Goal: Transaction & Acquisition: Purchase product/service

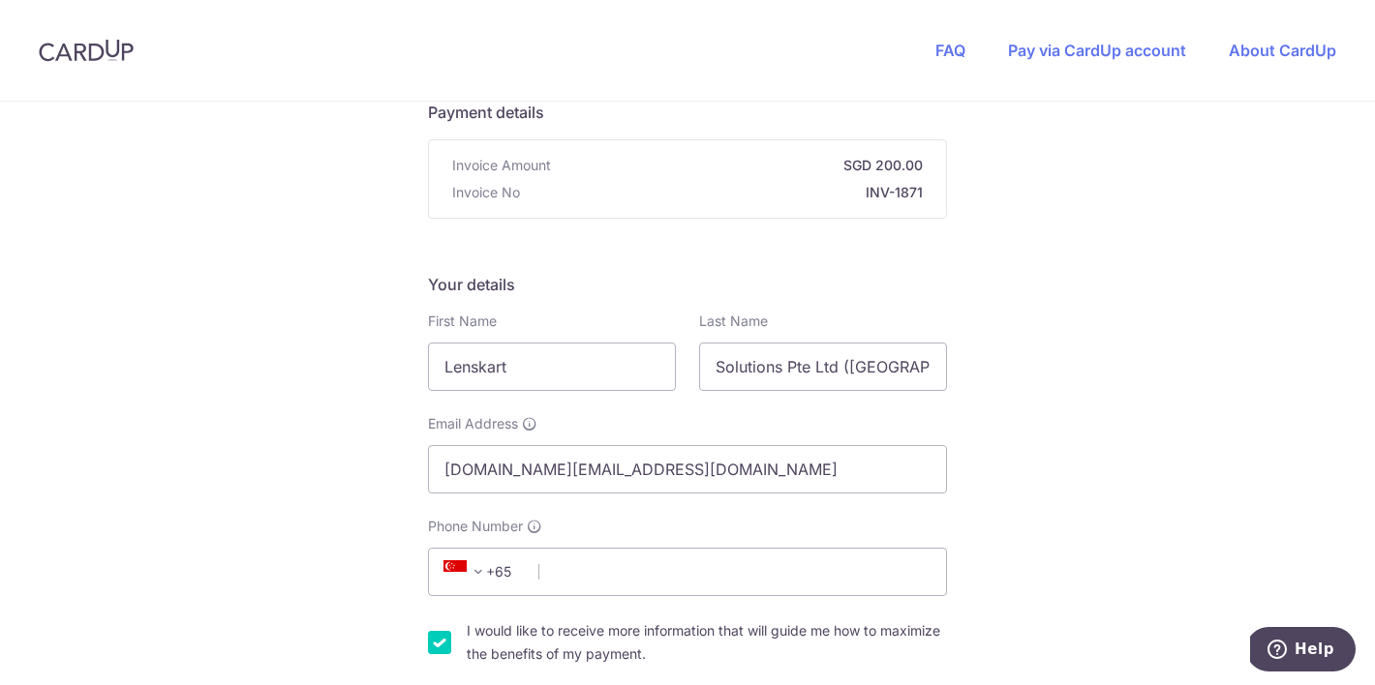
scroll to position [164, 0]
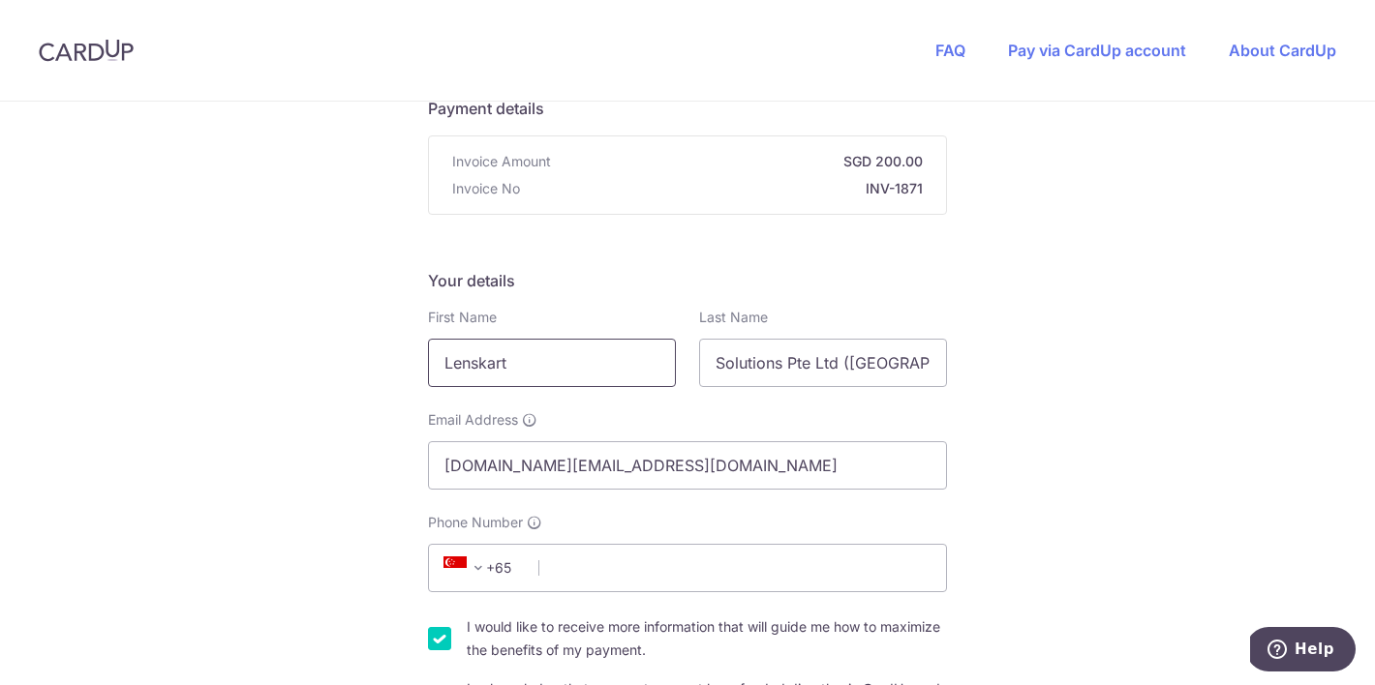
drag, startPoint x: 569, startPoint y: 367, endPoint x: 434, endPoint y: 354, distance: 136.1
click at [434, 354] on input "Lenskart" at bounding box center [552, 363] width 248 height 48
type input "Sing Min"
click at [762, 359] on input "Solutions Pte Ltd ([GEOGRAPHIC_DATA])" at bounding box center [823, 363] width 248 height 48
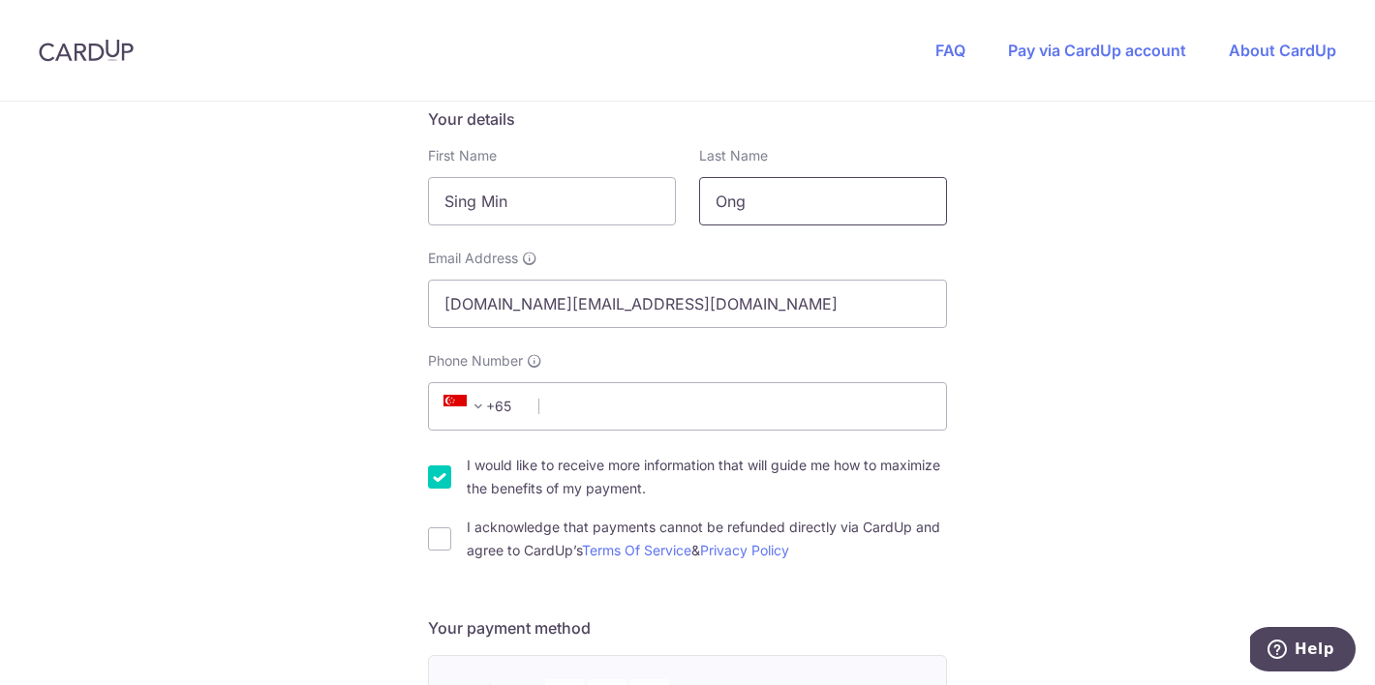
scroll to position [330, 0]
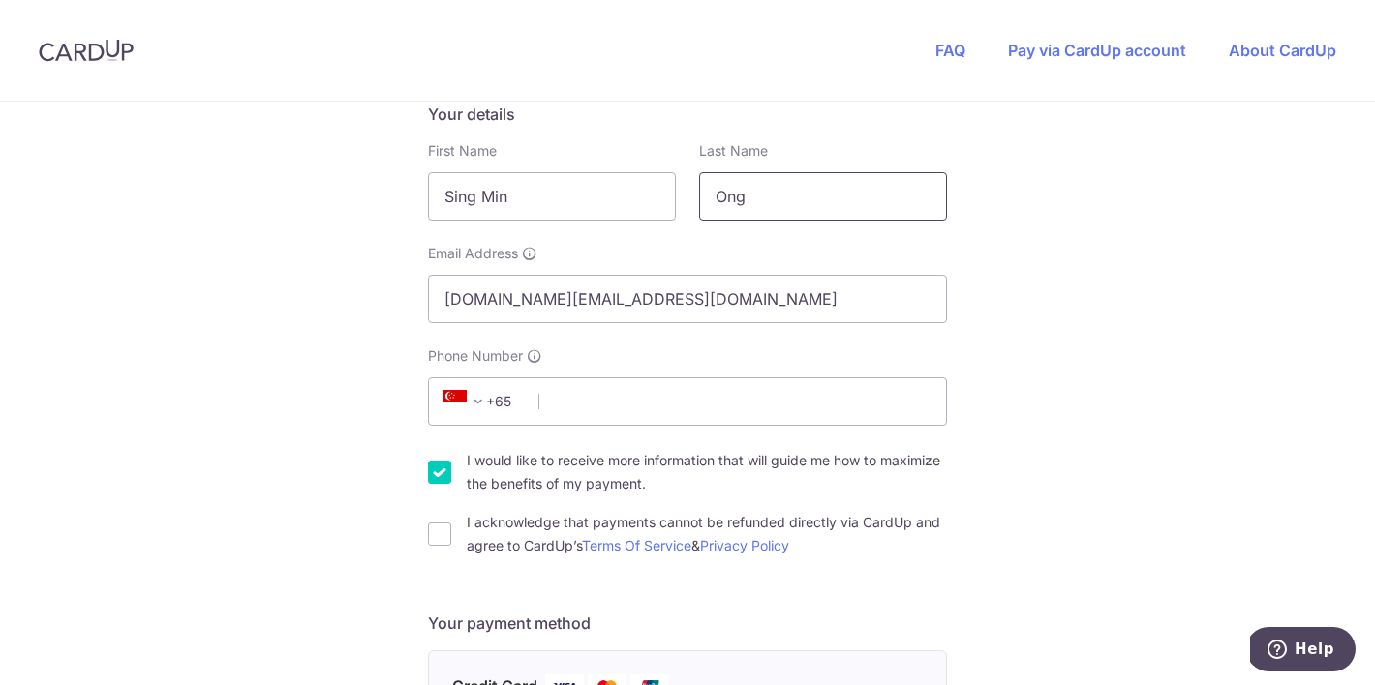
type input "Ong"
click at [449, 469] on input "I would like to receive more information that will guide me how to maximize the…" at bounding box center [439, 472] width 23 height 23
checkbox input "false"
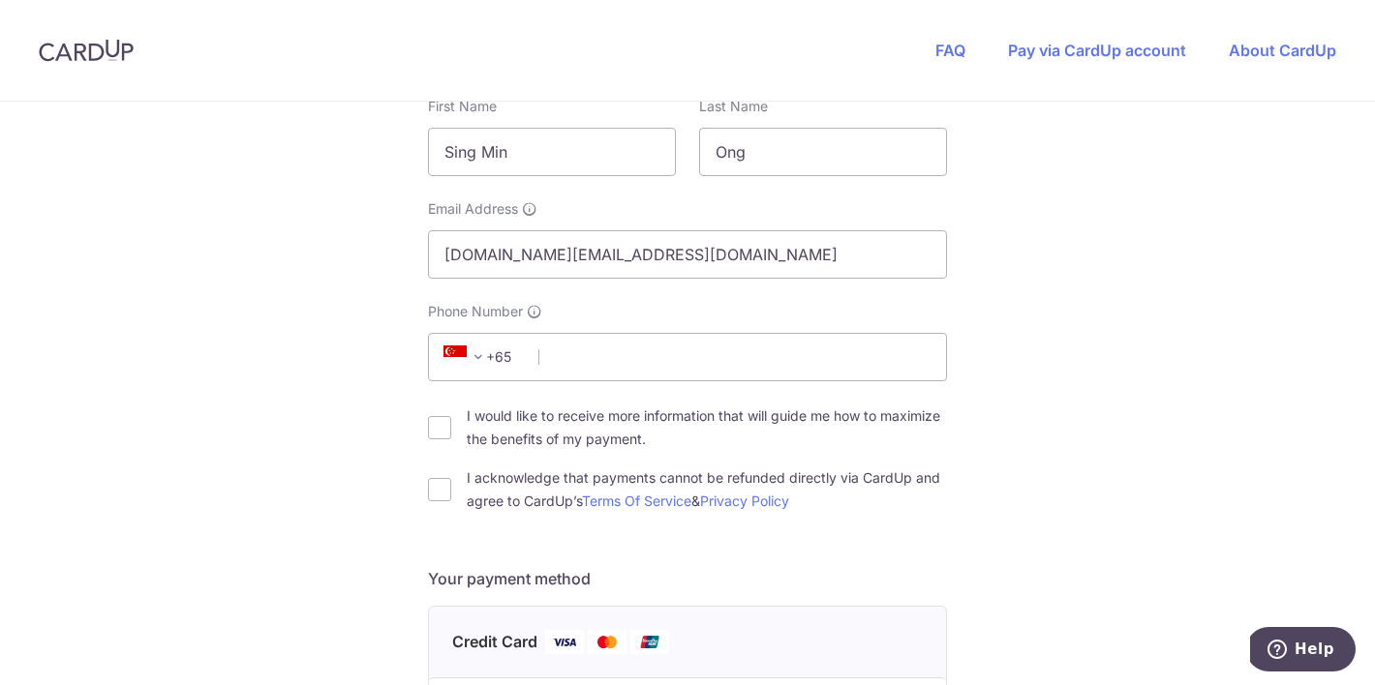
scroll to position [377, 0]
click at [431, 491] on input "I acknowledge that payments cannot be refunded directly via CardUp and agree to…" at bounding box center [439, 487] width 23 height 23
checkbox input "true"
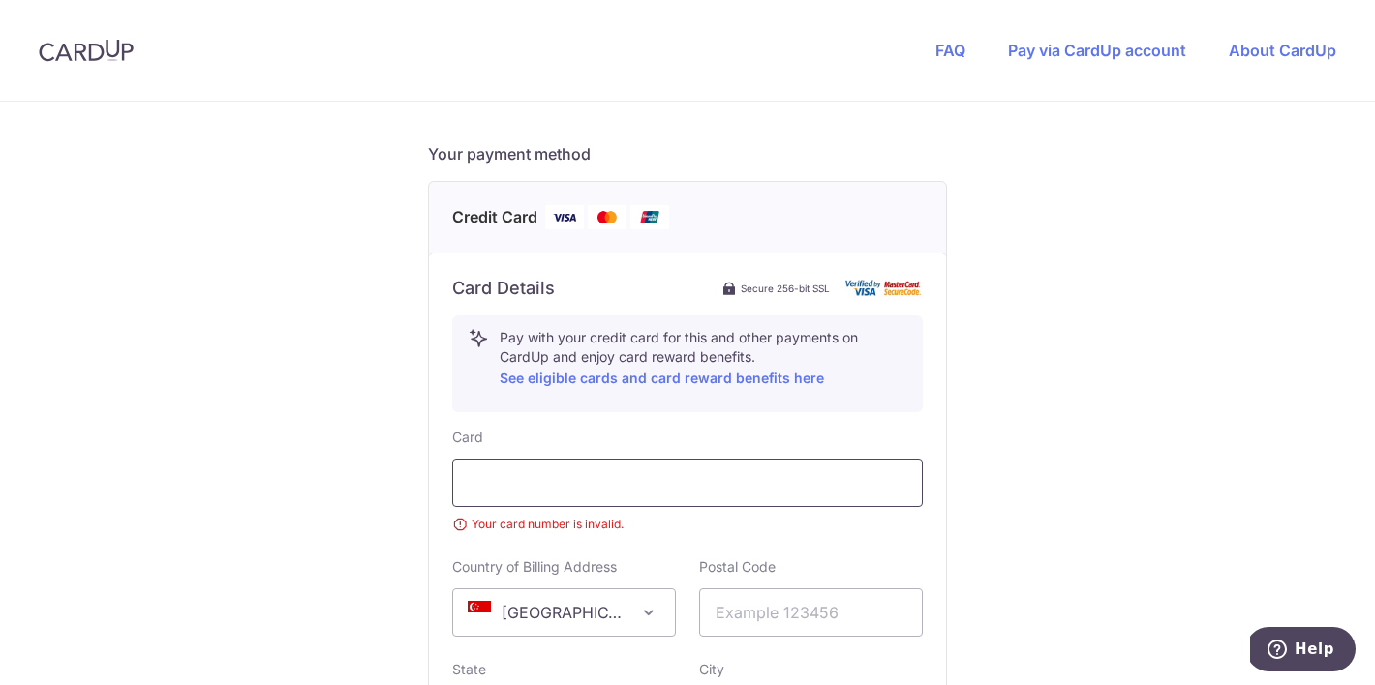
scroll to position [811, 0]
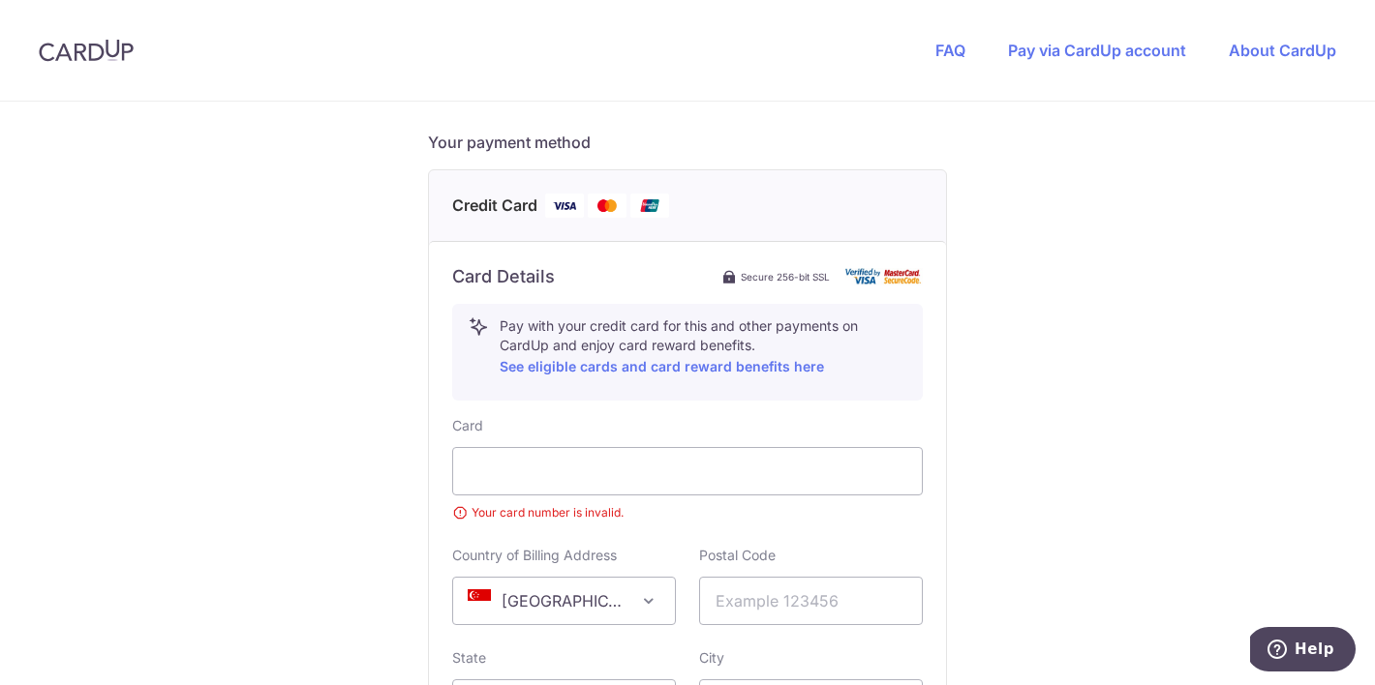
click at [647, 533] on div "Card Your card number is invalid. Country of Billing Address [GEOGRAPHIC_DATA] …" at bounding box center [687, 659] width 471 height 486
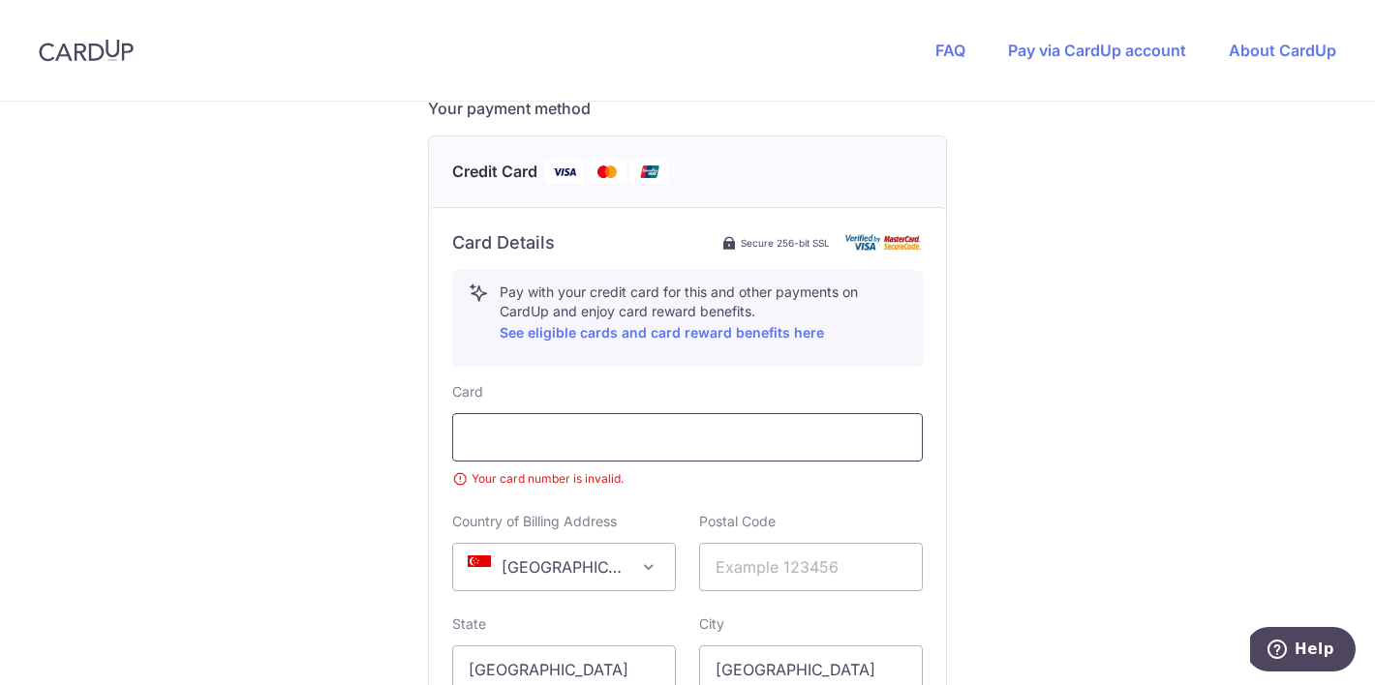
scroll to position [848, 0]
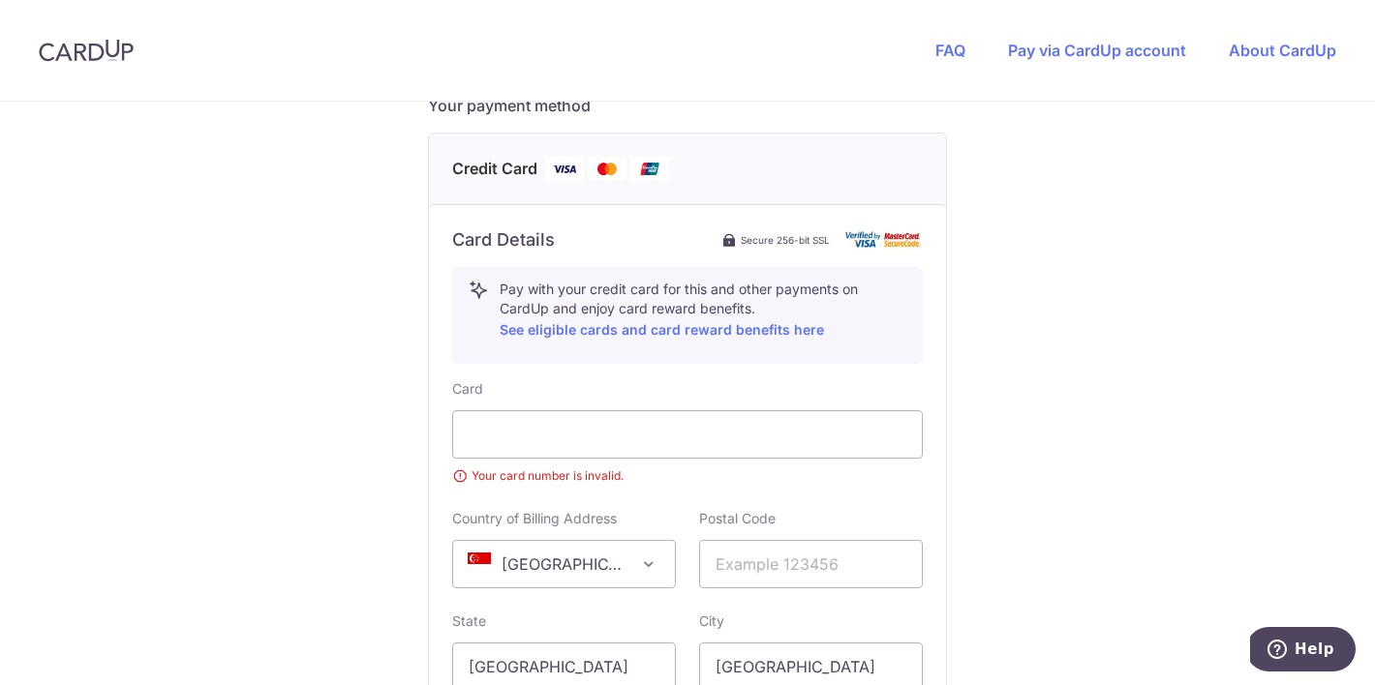
click at [623, 576] on span "[GEOGRAPHIC_DATA]" at bounding box center [564, 564] width 222 height 46
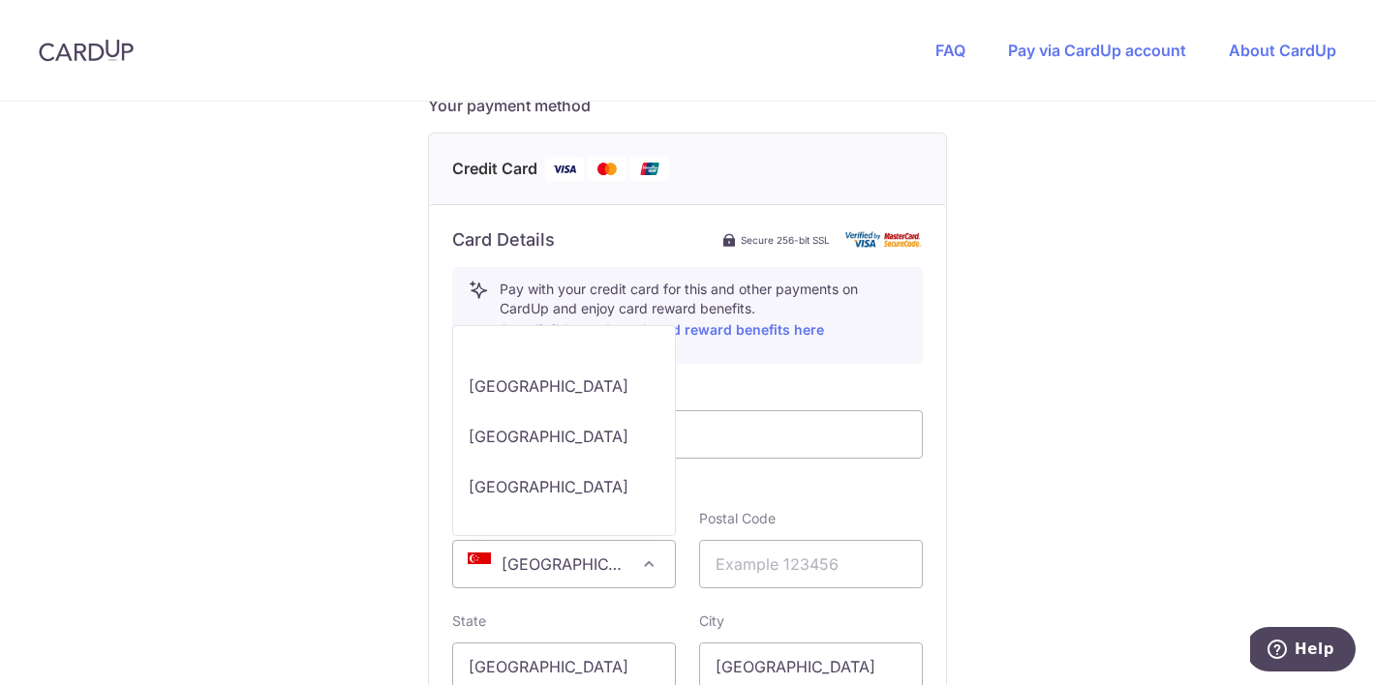
scroll to position [10235, 0]
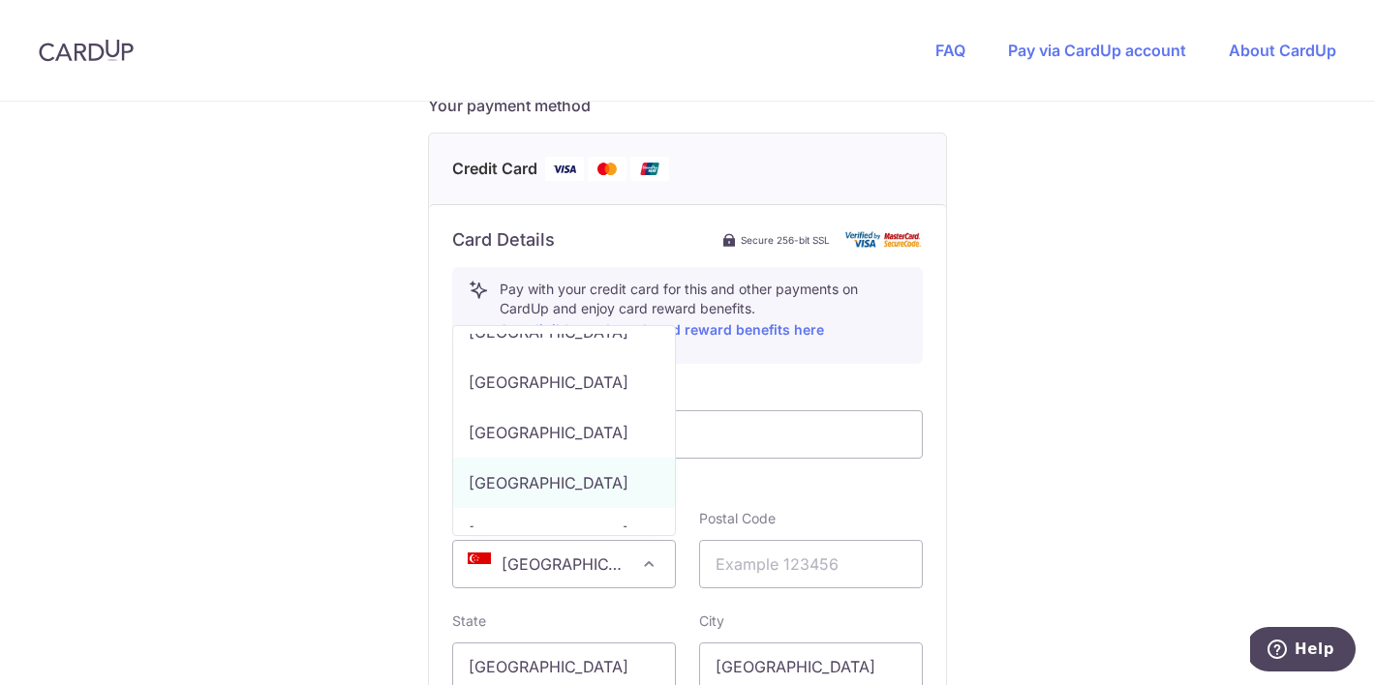
click at [788, 475] on small "Your card number is invalid." at bounding box center [687, 476] width 471 height 19
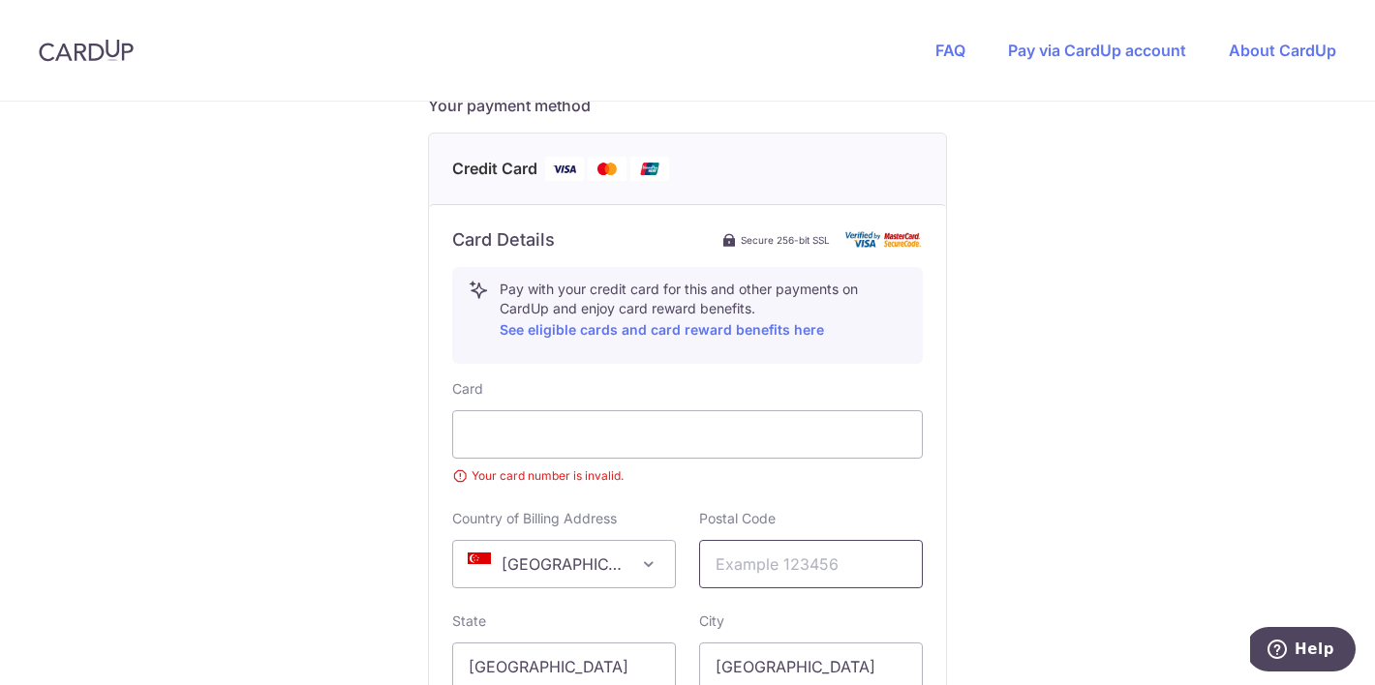
click at [790, 553] on input "text" at bounding box center [811, 564] width 224 height 48
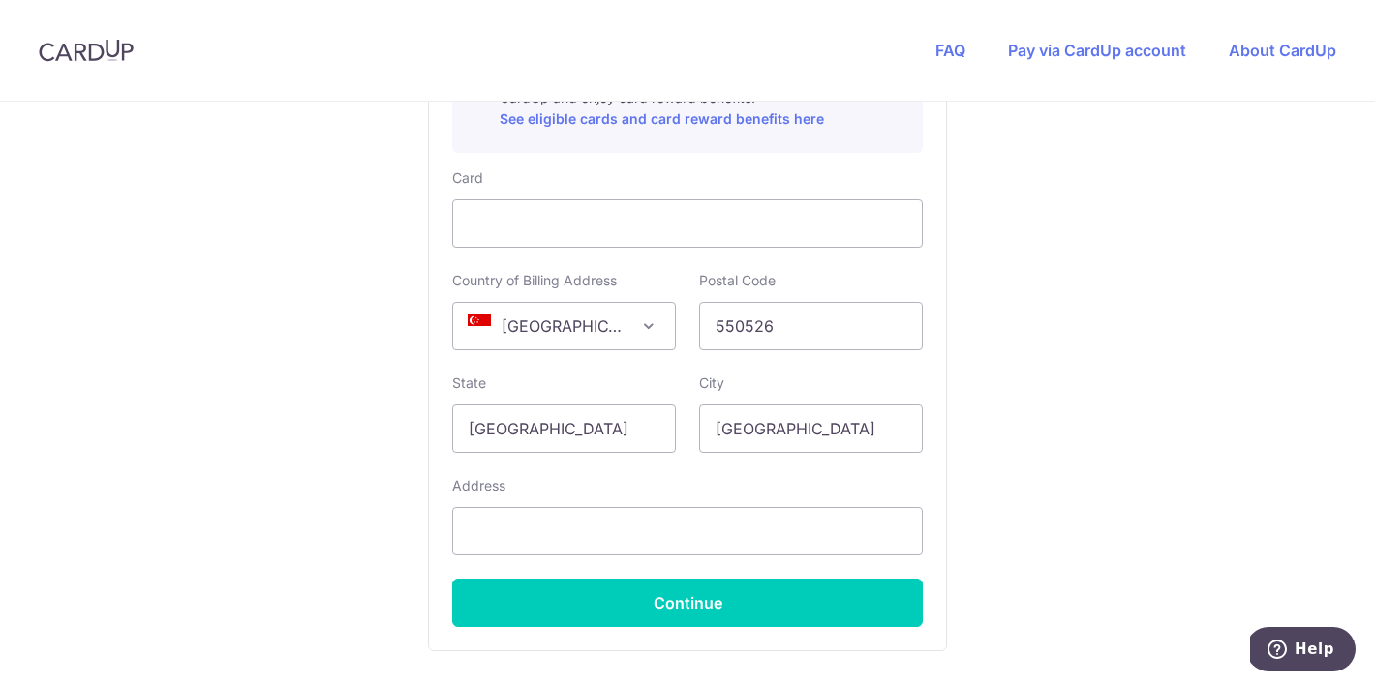
scroll to position [1066, 0]
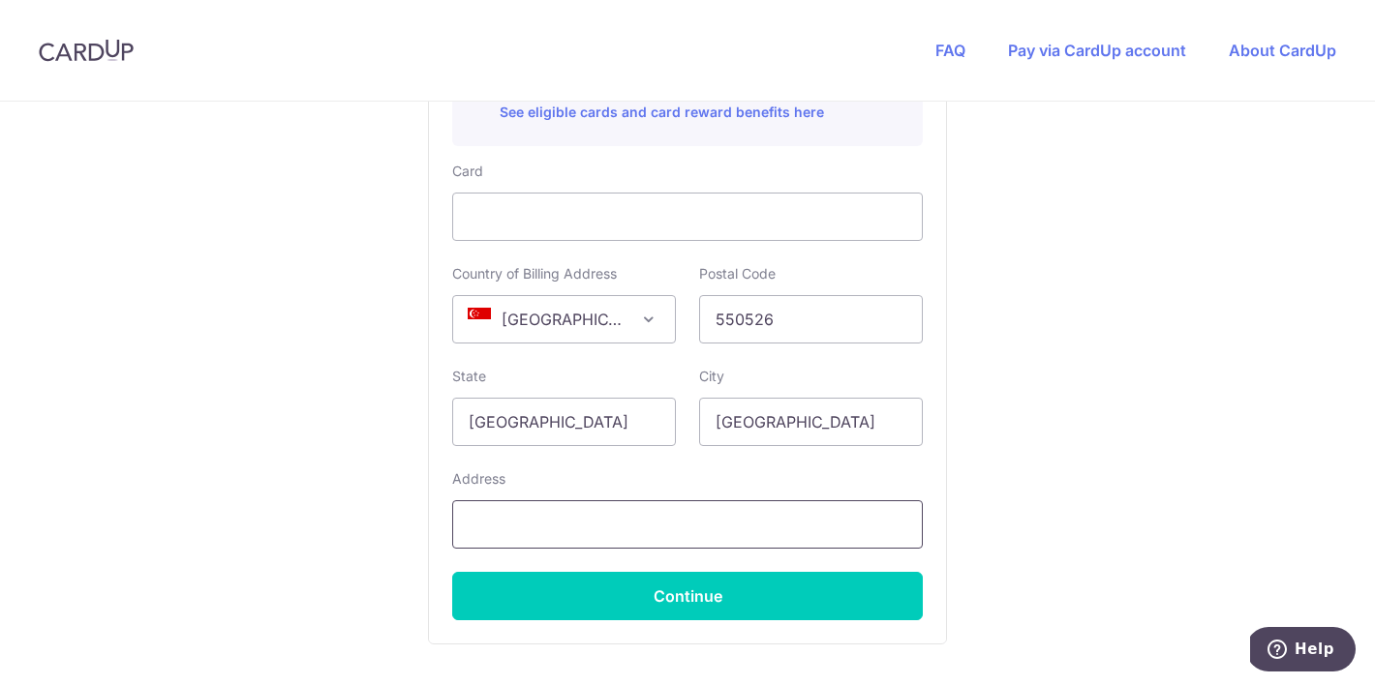
click at [677, 532] on input "text" at bounding box center [687, 525] width 471 height 48
drag, startPoint x: 782, startPoint y: 329, endPoint x: 720, endPoint y: 326, distance: 62.0
click at [720, 326] on input "550526" at bounding box center [811, 319] width 224 height 48
type input "5"
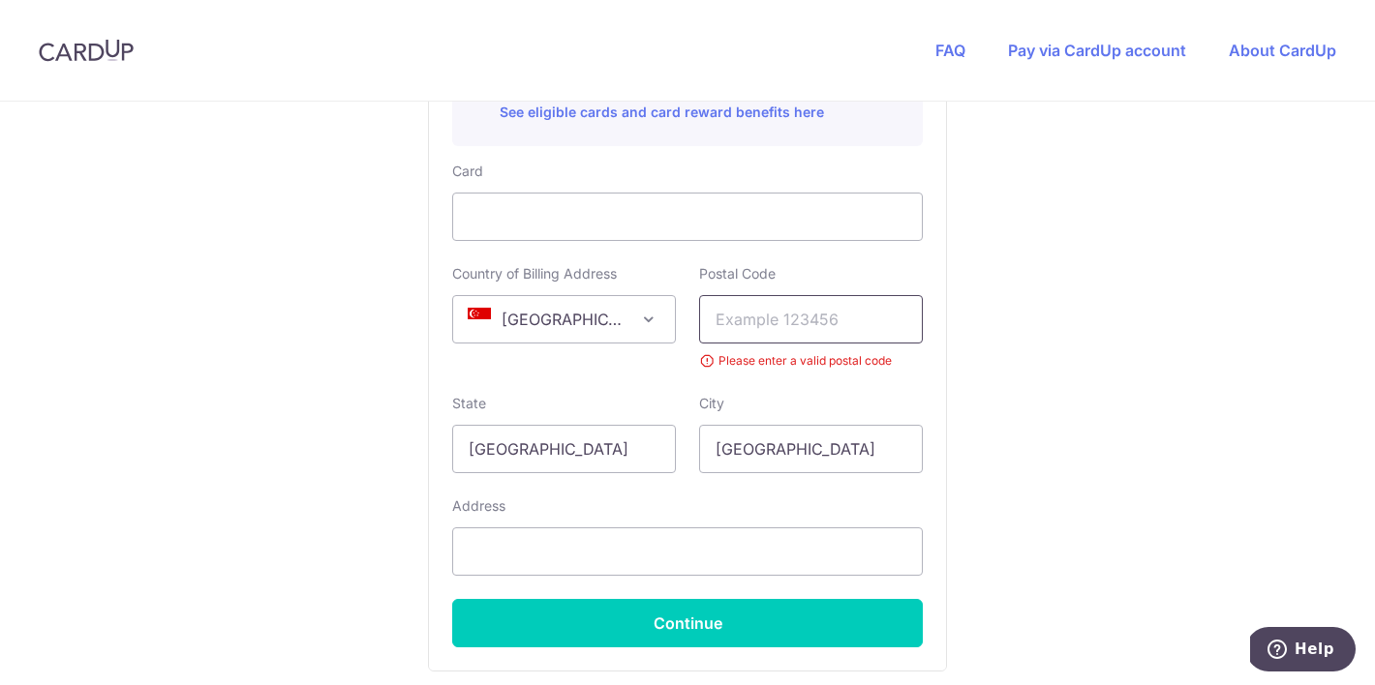
paste input "189721"
type input "189721"
click at [629, 523] on div "Address" at bounding box center [687, 536] width 471 height 79
click at [607, 550] on input "text" at bounding box center [687, 552] width 471 height 48
paste input "[STREET_ADDRESS]"
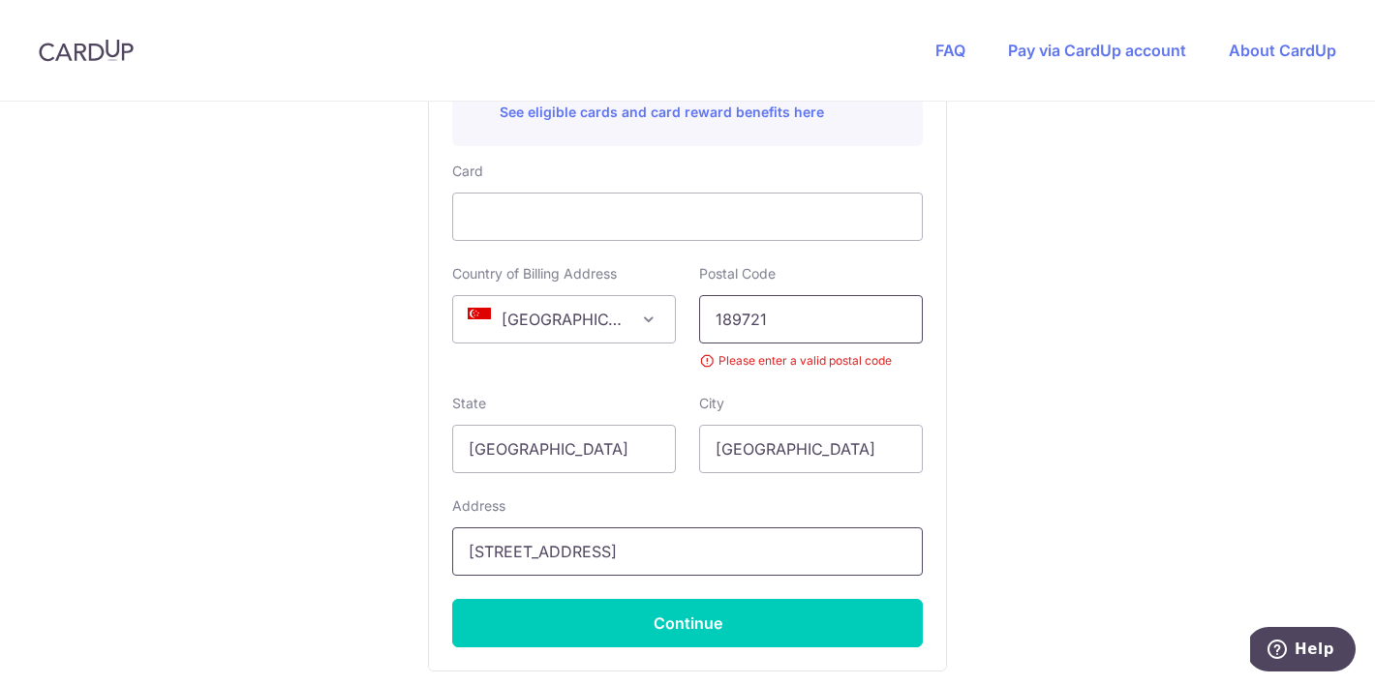
type input "[STREET_ADDRESS]"
click at [793, 325] on input "189721" at bounding box center [811, 319] width 224 height 48
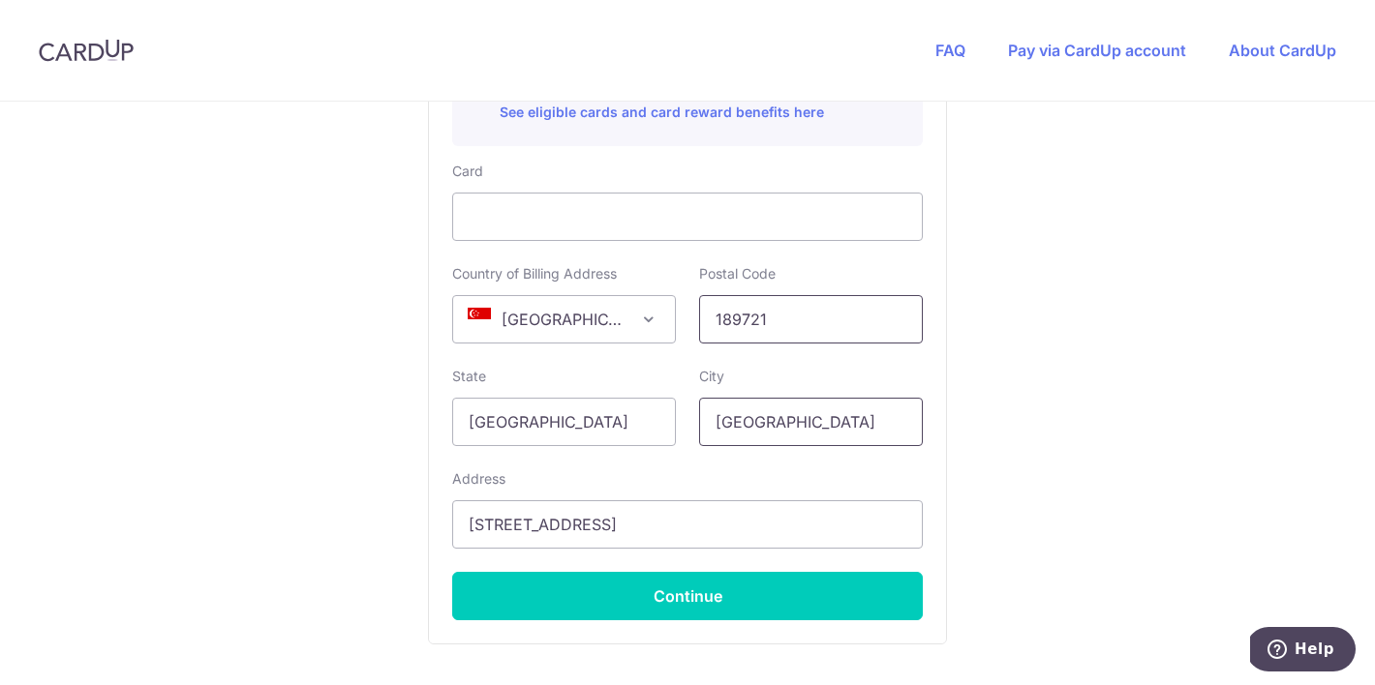
type input "189721"
click at [742, 407] on input "[GEOGRAPHIC_DATA]" at bounding box center [811, 422] width 224 height 48
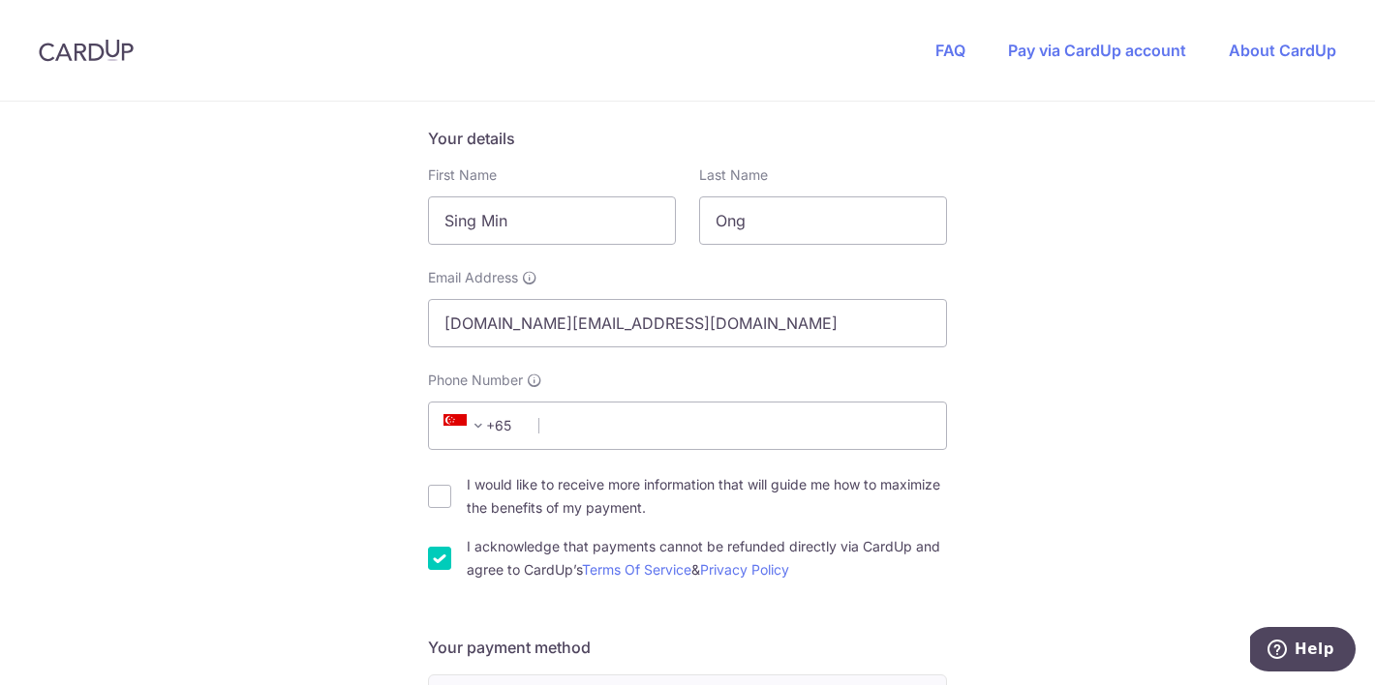
scroll to position [296, 0]
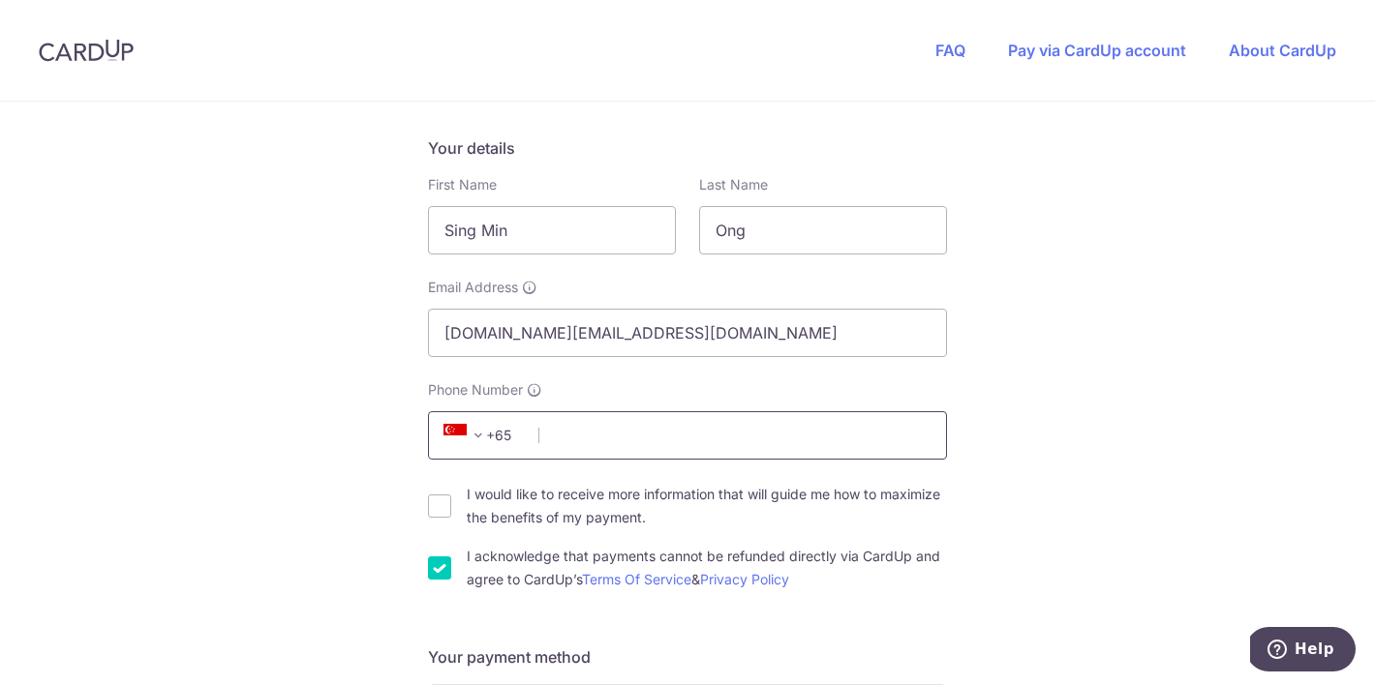
click at [655, 433] on input "Phone Number" at bounding box center [687, 435] width 519 height 48
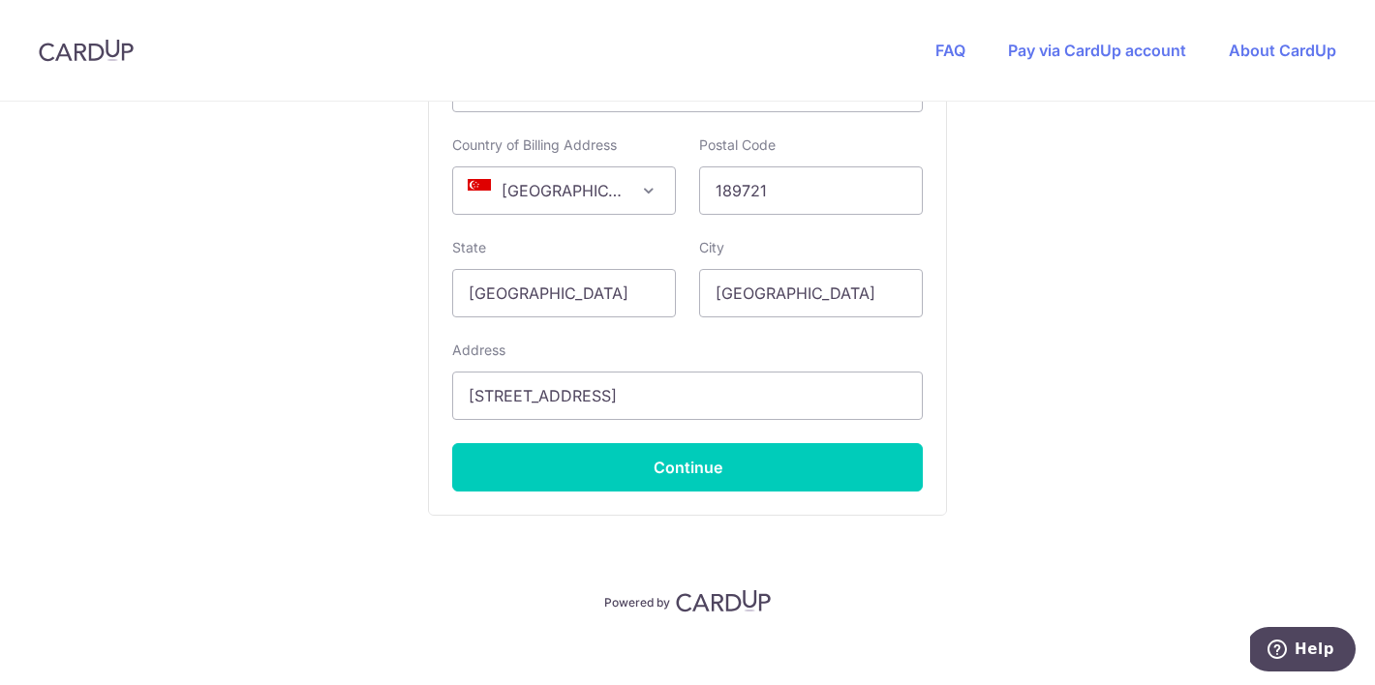
scroll to position [1213, 0]
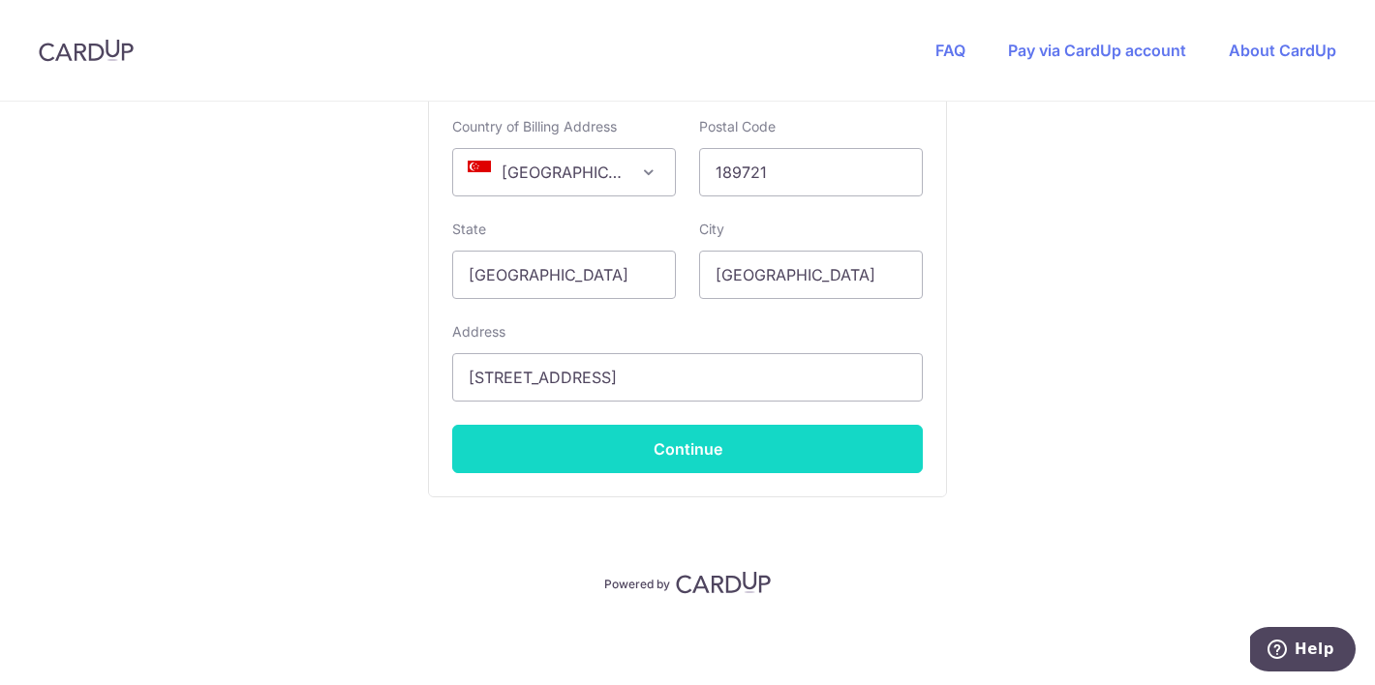
type input "97593998"
click at [648, 447] on button "Continue" at bounding box center [687, 449] width 471 height 48
type input "**** 8216"
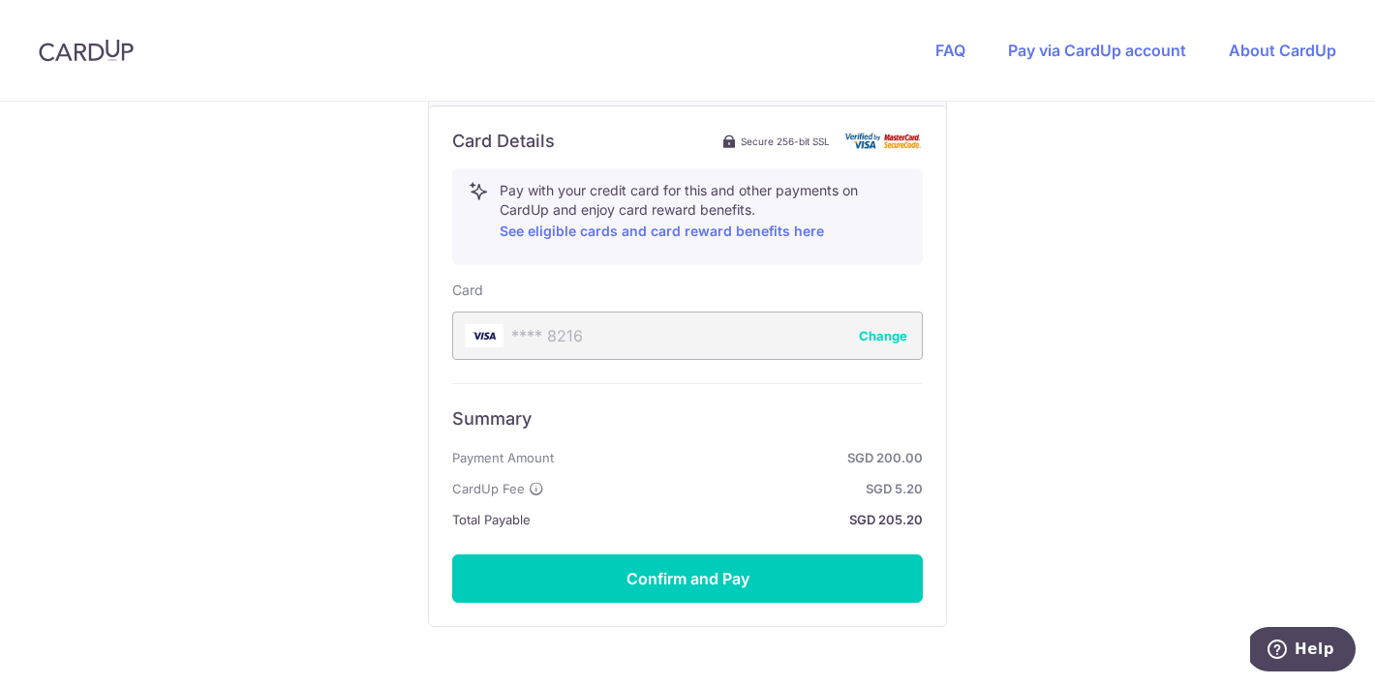
scroll to position [955, 0]
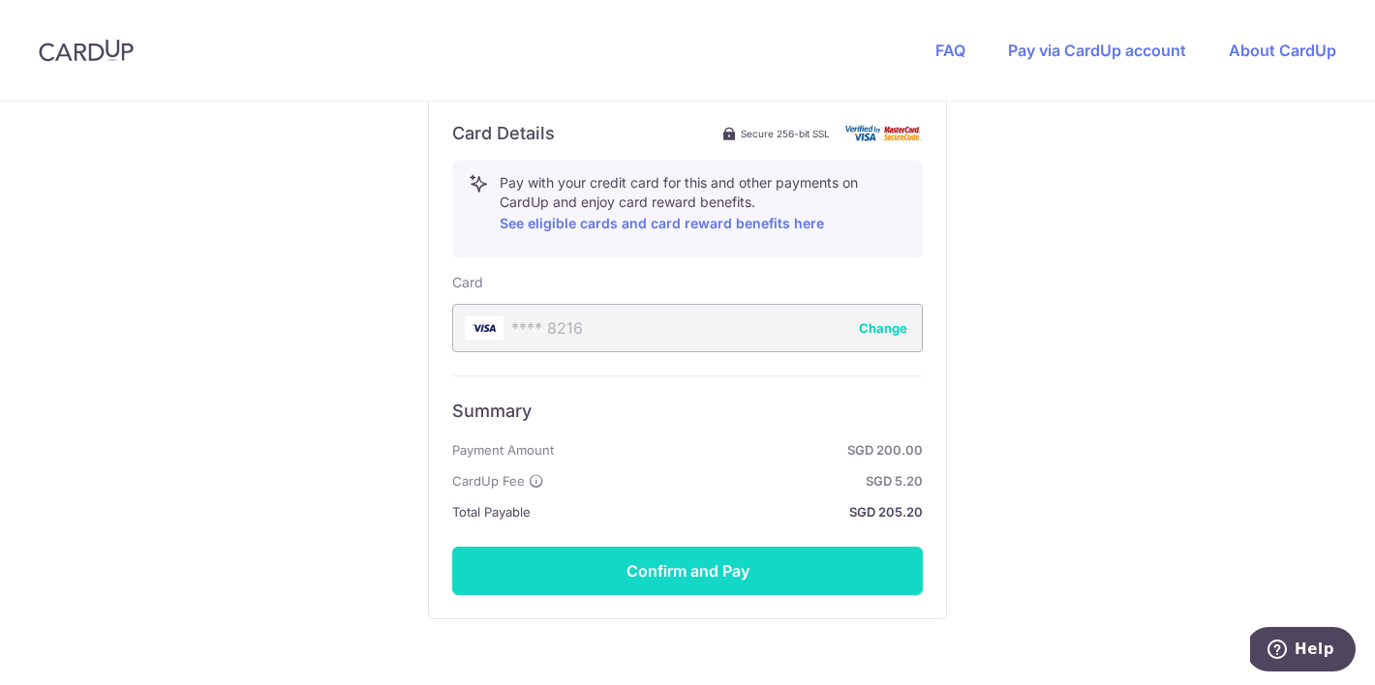
click at [654, 570] on button "Confirm and Pay" at bounding box center [687, 571] width 471 height 48
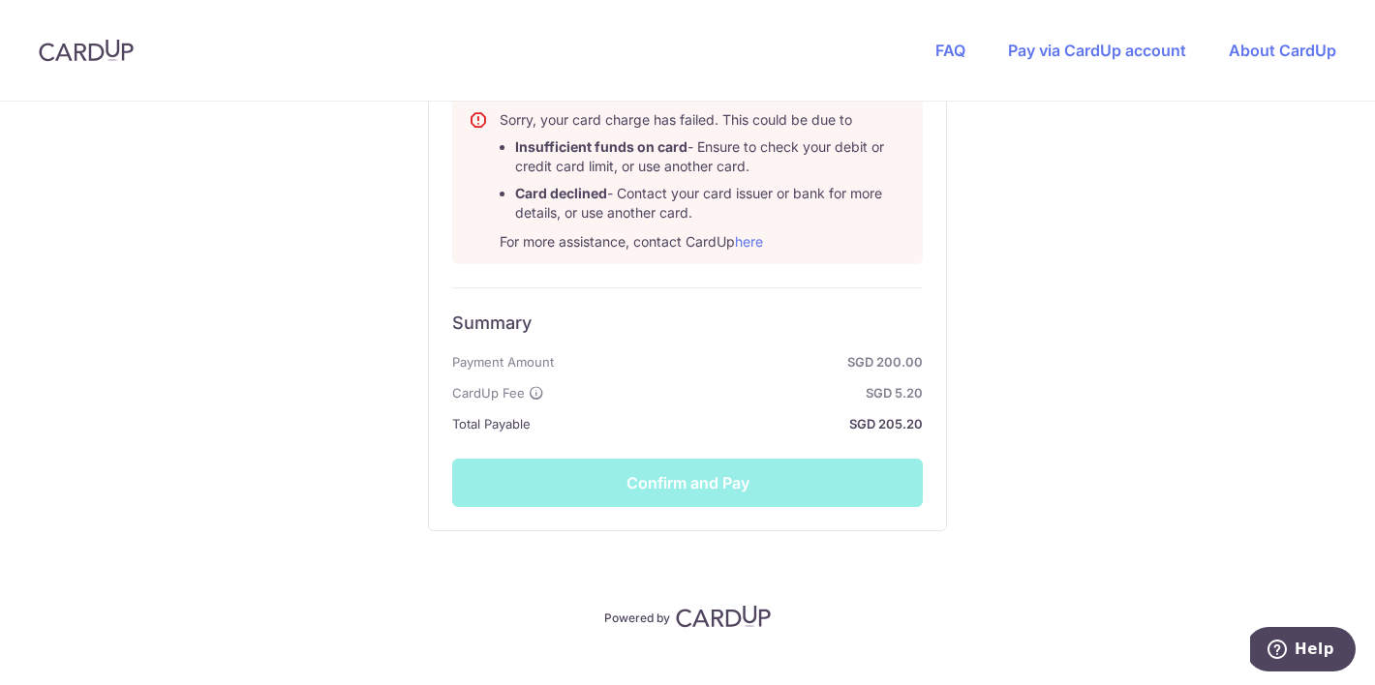
scroll to position [1228, 0]
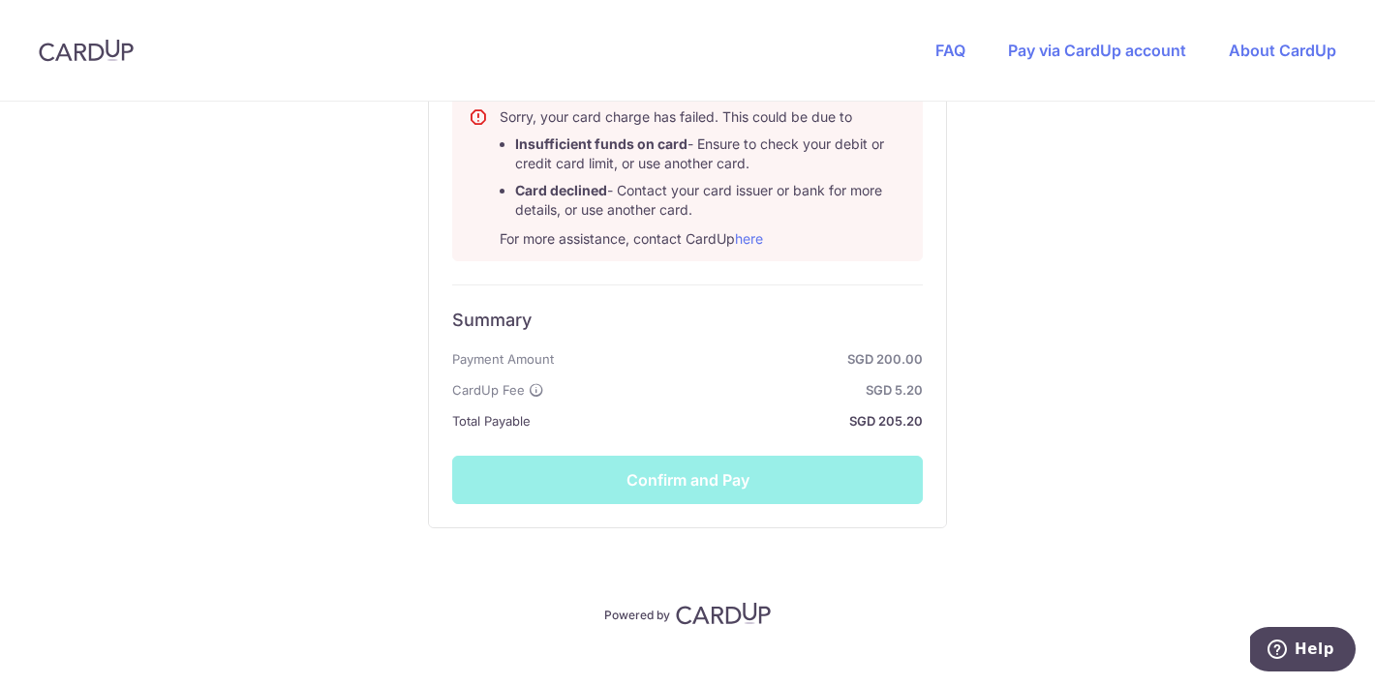
click at [692, 427] on strong "SGD 205.20" at bounding box center [730, 421] width 384 height 23
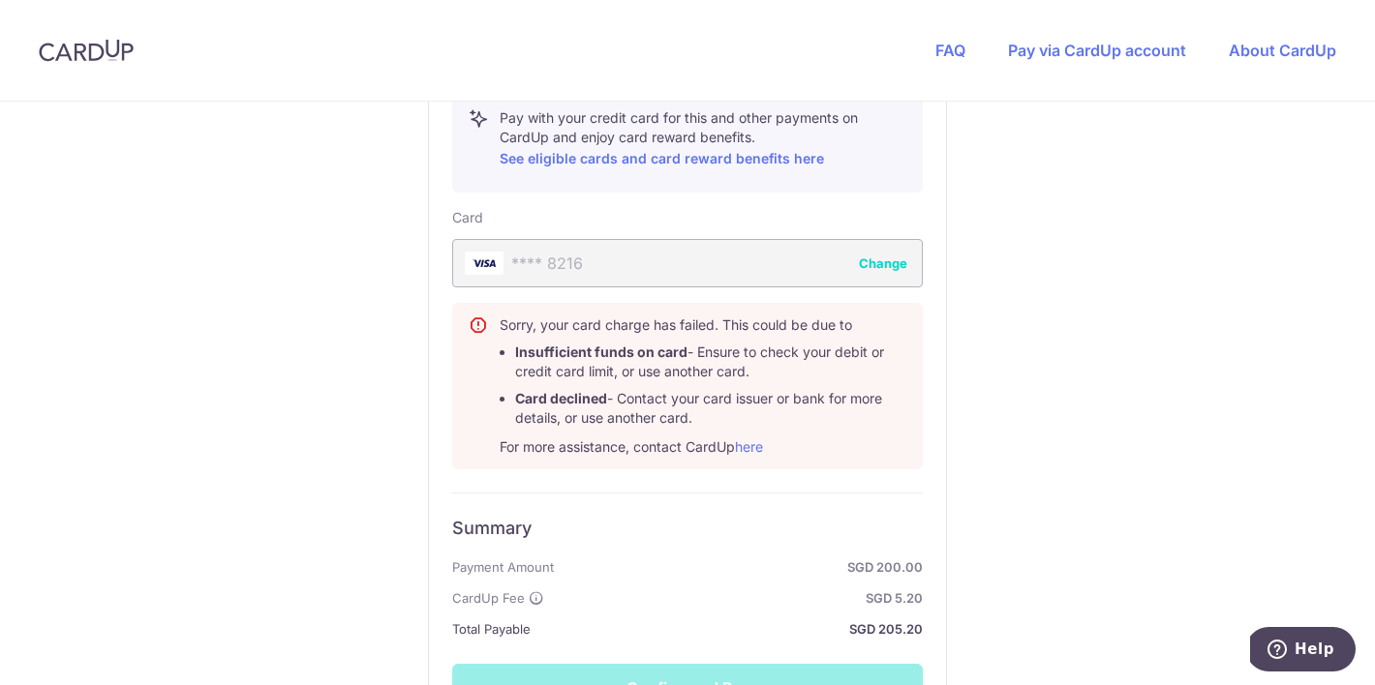
scroll to position [994, 0]
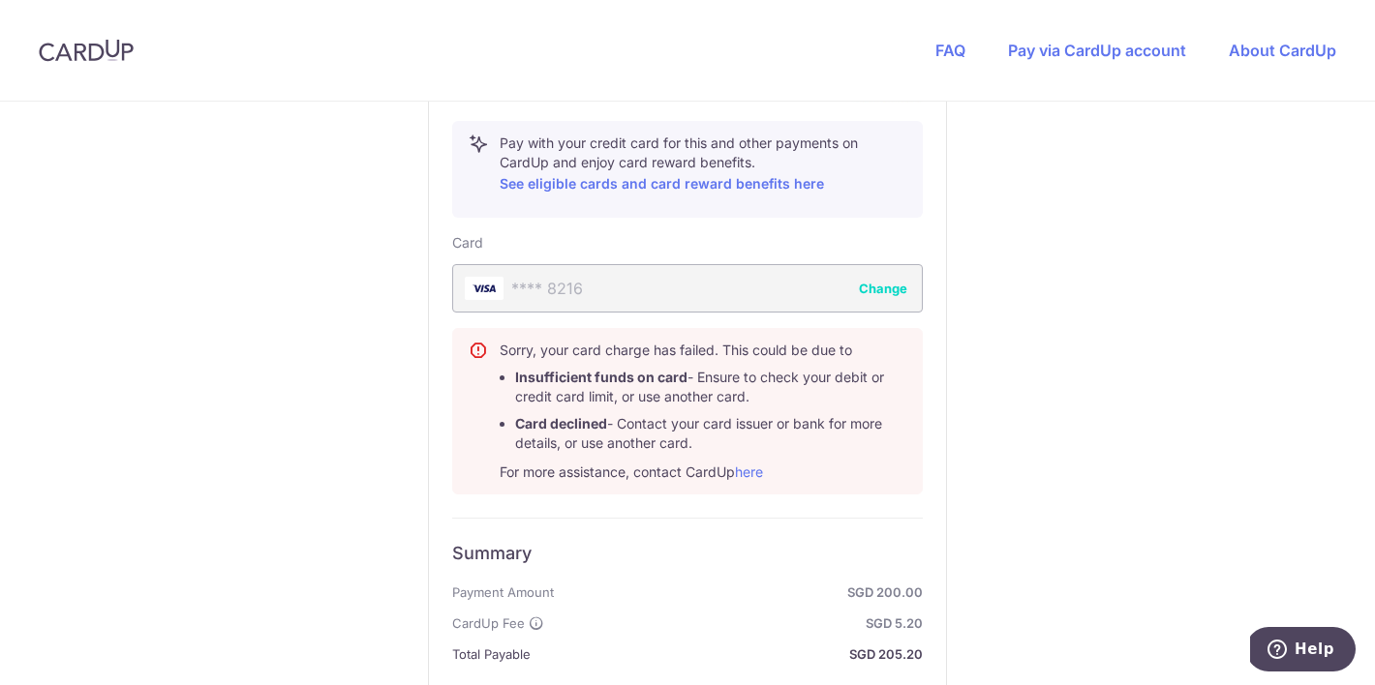
click at [869, 291] on button "Change" at bounding box center [883, 288] width 48 height 19
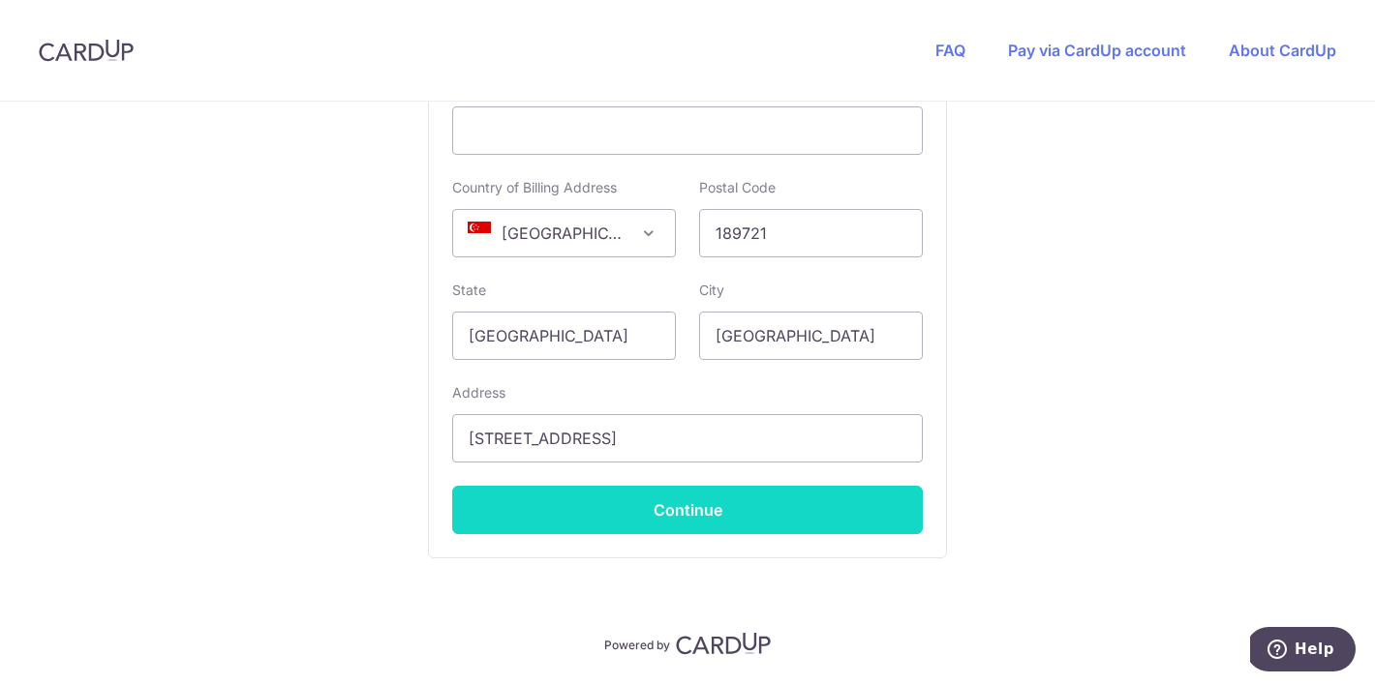
scroll to position [1160, 0]
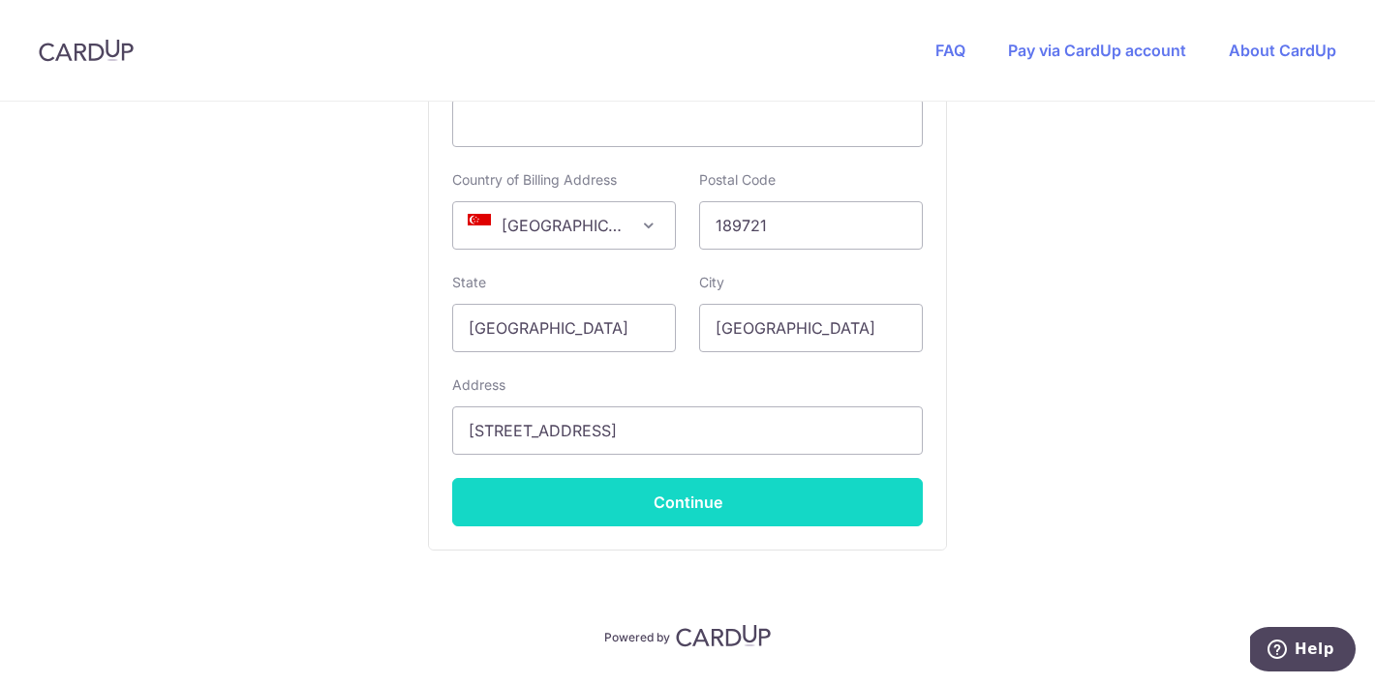
click at [776, 504] on button "Continue" at bounding box center [687, 502] width 471 height 48
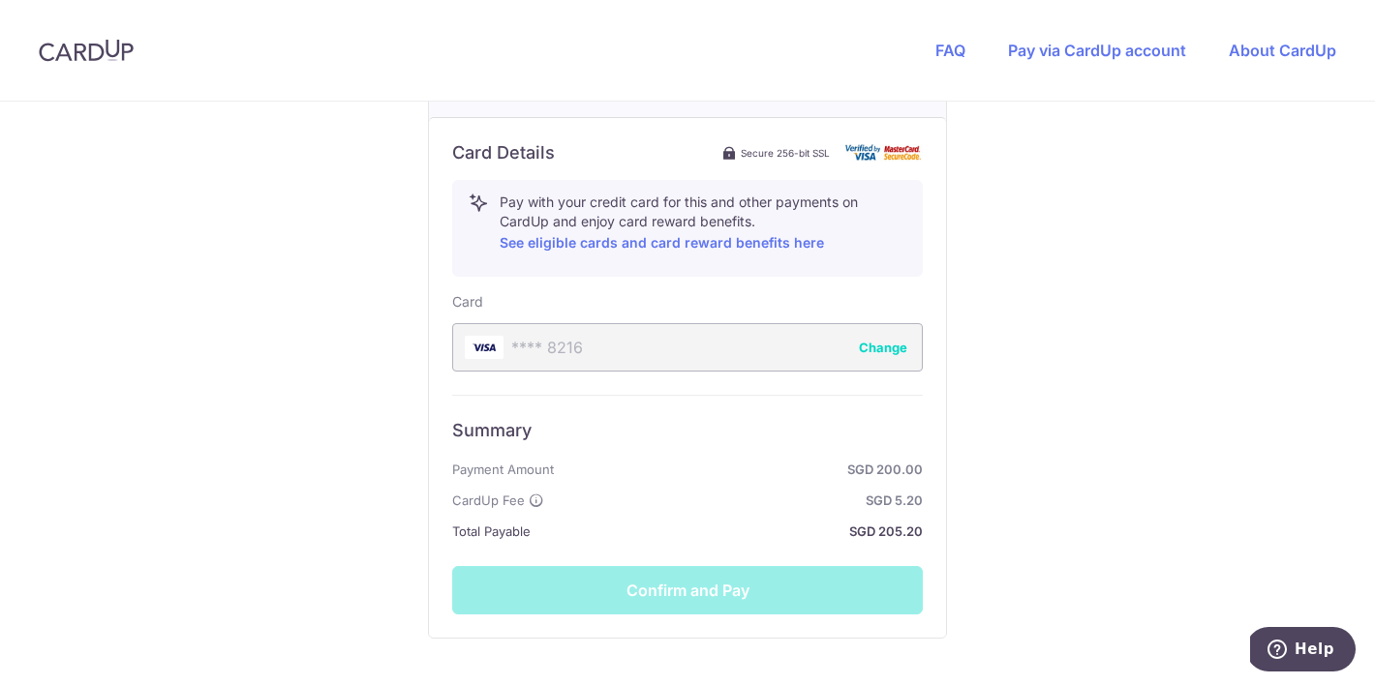
scroll to position [969, 0]
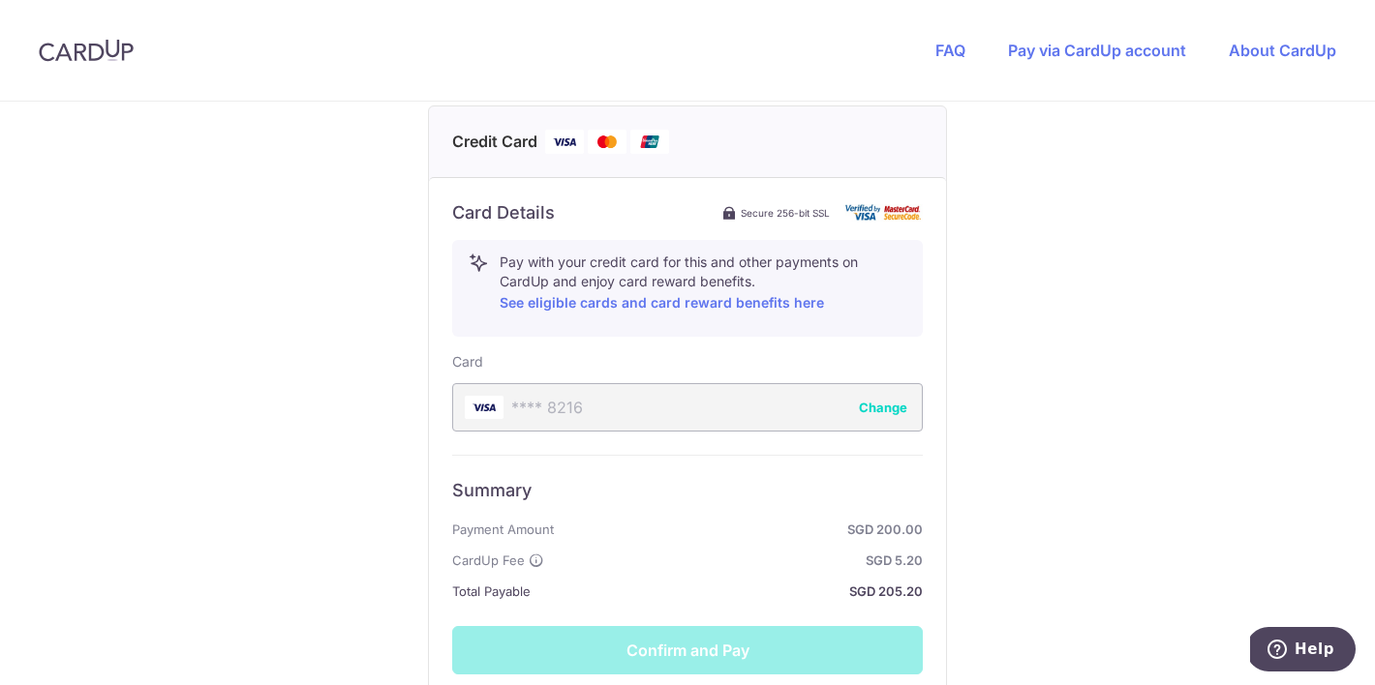
click at [756, 489] on h6 "Summary" at bounding box center [687, 490] width 471 height 23
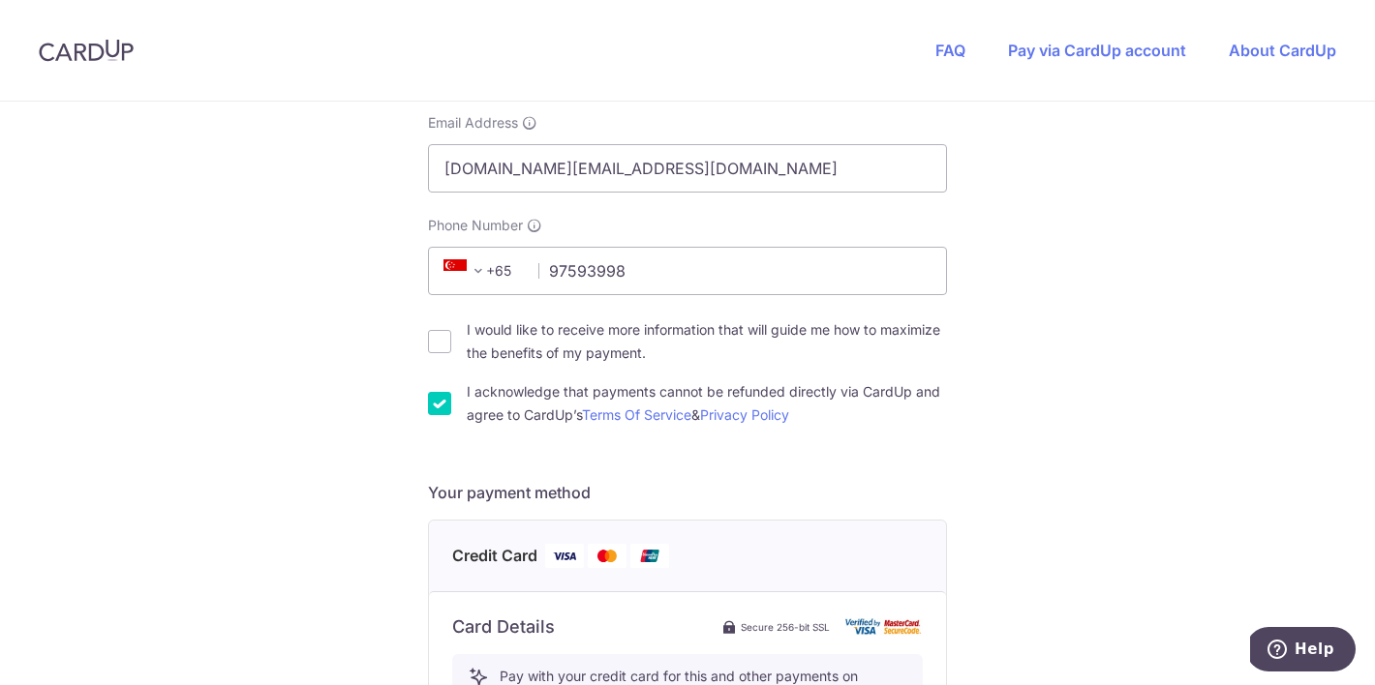
scroll to position [1077, 0]
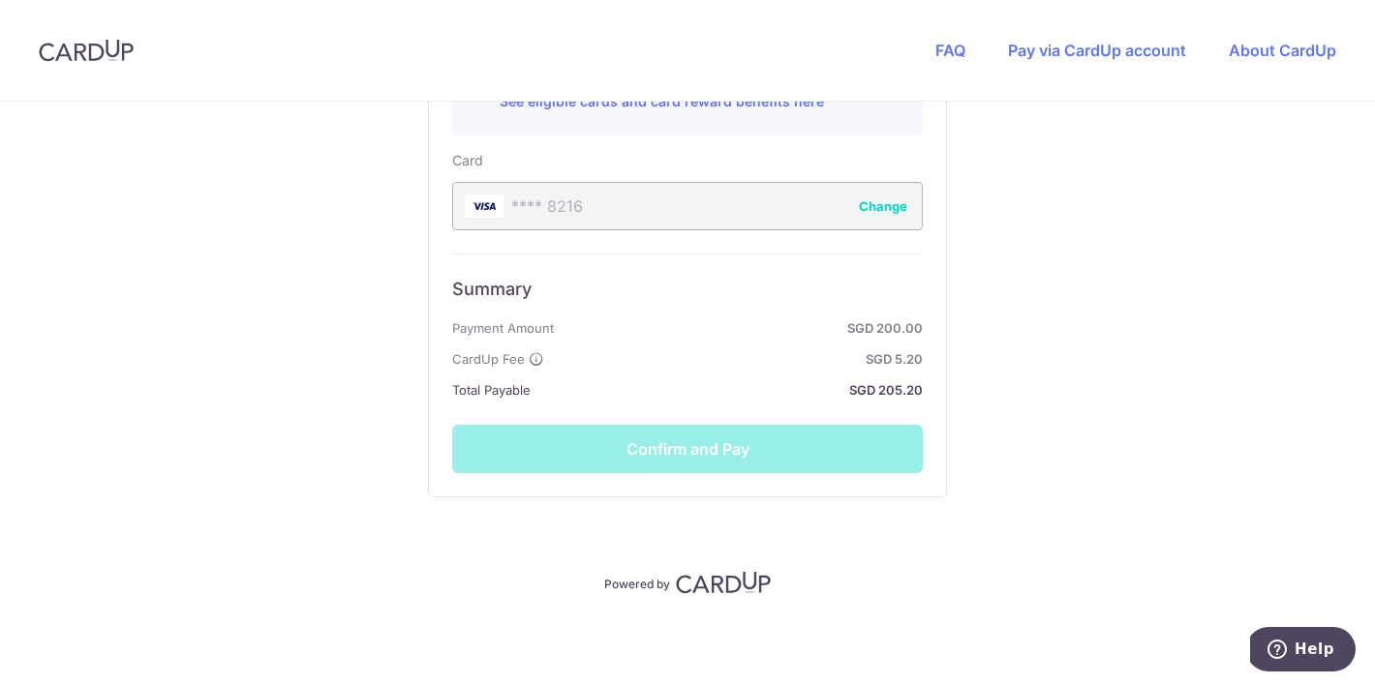
click at [718, 459] on div "Summary Payment Amount SGD 200.00 CardUp Fee SGD 5.20 Total Payable SGD 205.20 …" at bounding box center [687, 364] width 471 height 220
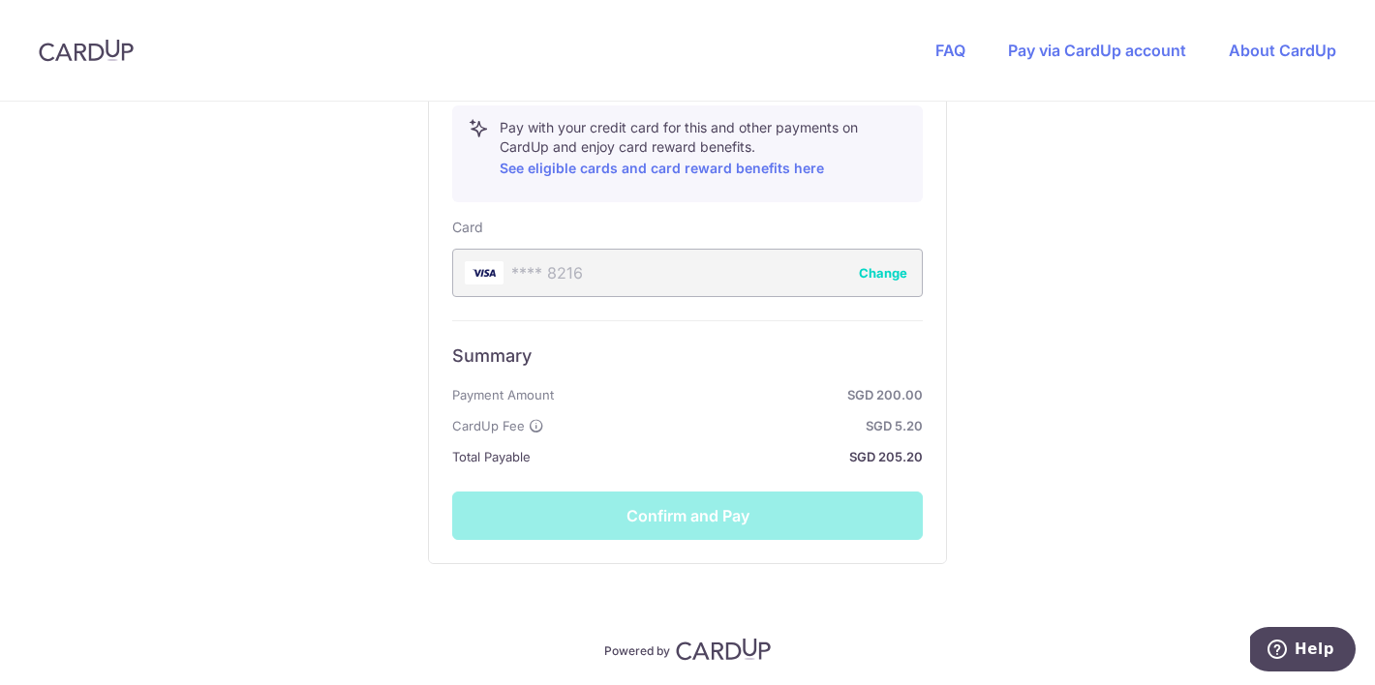
scroll to position [957, 0]
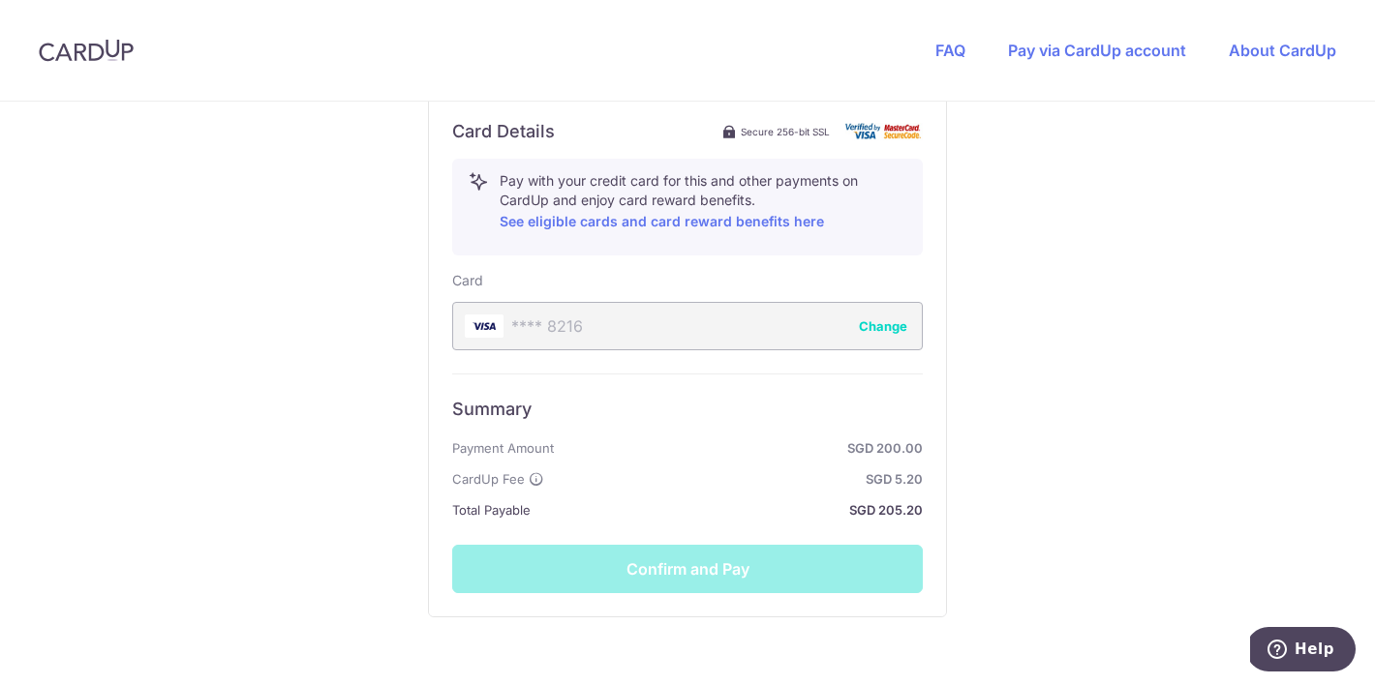
click at [684, 323] on div "**** 8216 Change" at bounding box center [687, 326] width 471 height 48
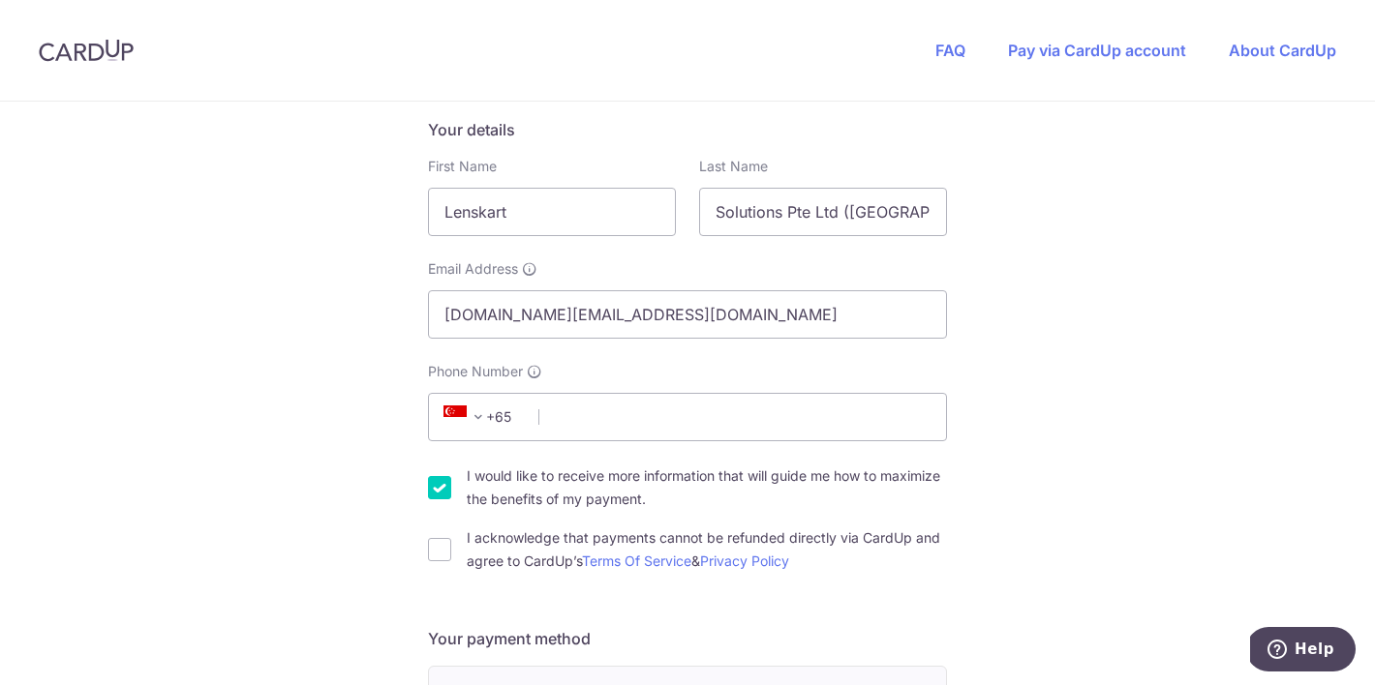
scroll to position [341, 0]
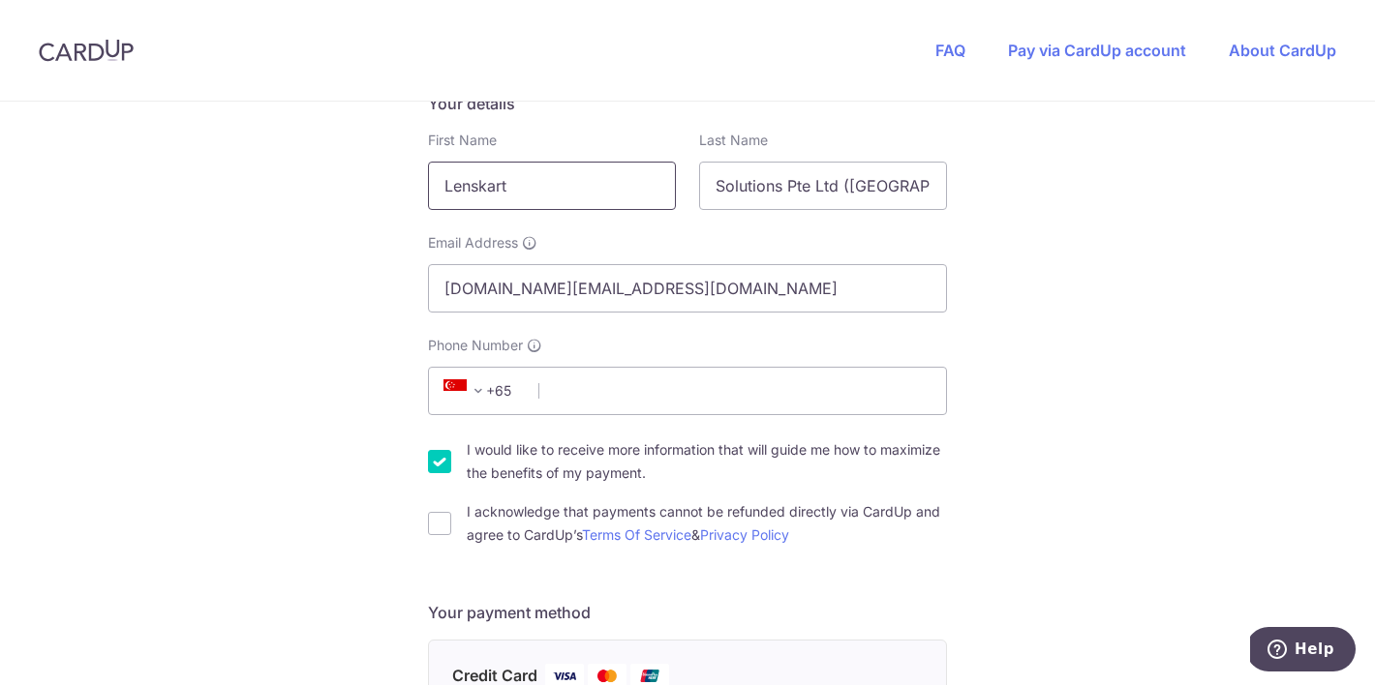
drag, startPoint x: 555, startPoint y: 191, endPoint x: 398, endPoint y: 191, distance: 156.8
click at [398, 191] on div "You are paying GOHING SINGAPORE PTE. LTD. GOHING SINGAPORE PTE. LTD. uses CardU…" at bounding box center [687, 659] width 1375 height 1797
type input "Sing Min"
click at [820, 164] on input "Solutions Pte Ltd ([GEOGRAPHIC_DATA])" at bounding box center [823, 186] width 248 height 48
click at [820, 165] on input "Solutions Pte Ltd ([GEOGRAPHIC_DATA])" at bounding box center [823, 186] width 248 height 48
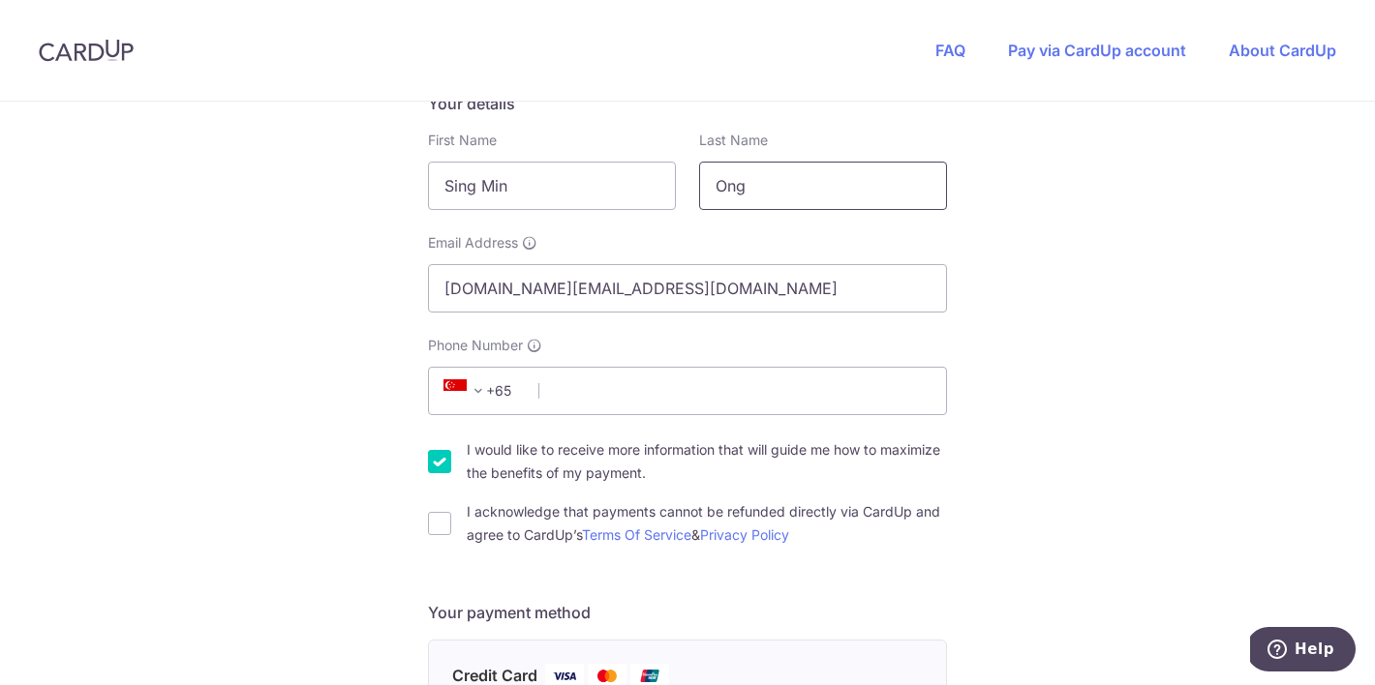
scroll to position [404, 0]
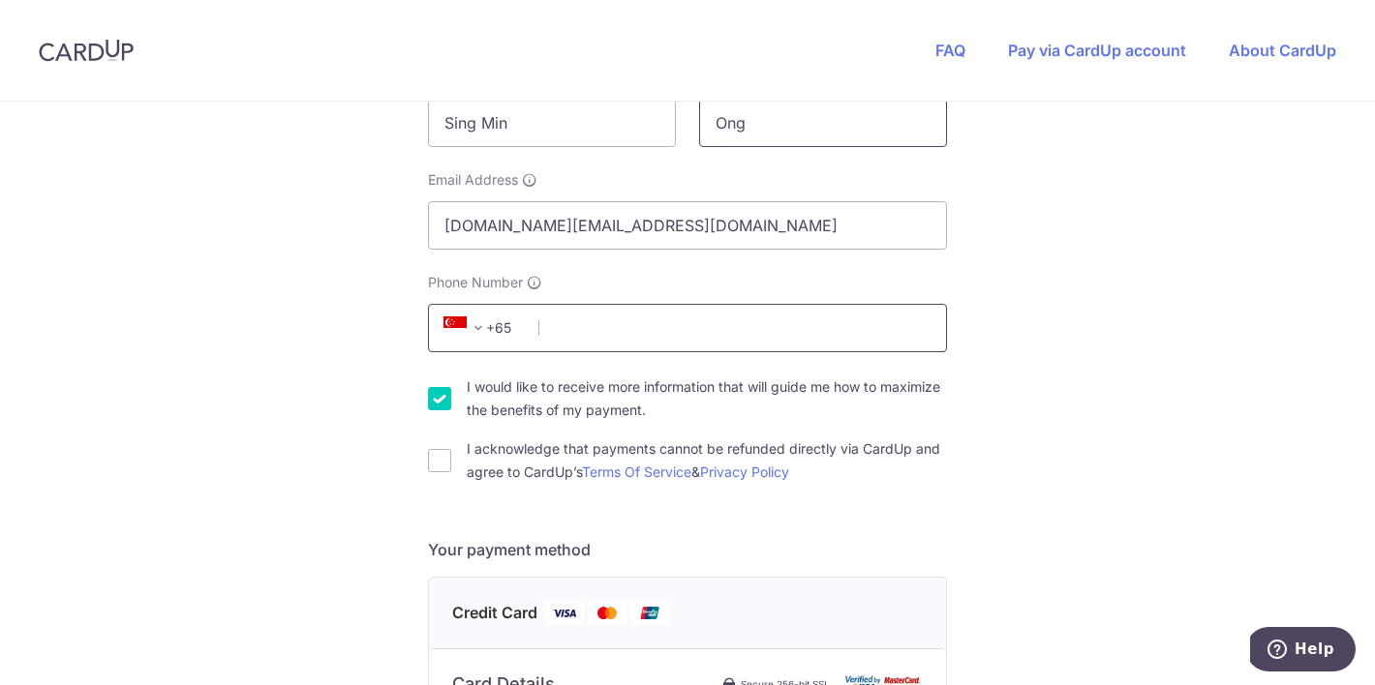
type input "Ong"
click at [633, 335] on input "Phone Number" at bounding box center [687, 328] width 519 height 48
type input "97593998"
click at [441, 471] on input "I acknowledge that payments cannot be refunded directly via CardUp and agree to…" at bounding box center [439, 460] width 23 height 23
checkbox input "true"
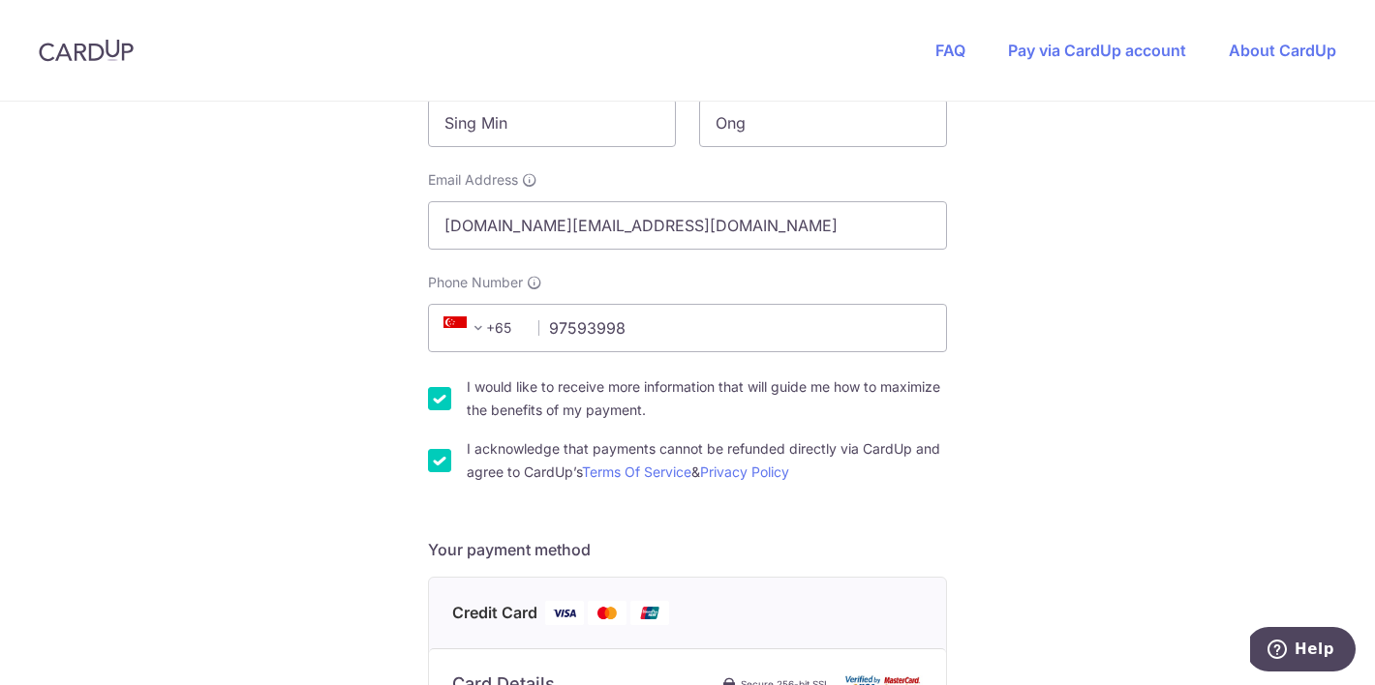
click at [440, 387] on input "I would like to receive more information that will guide me how to maximize the…" at bounding box center [439, 398] width 23 height 23
checkbox input "false"
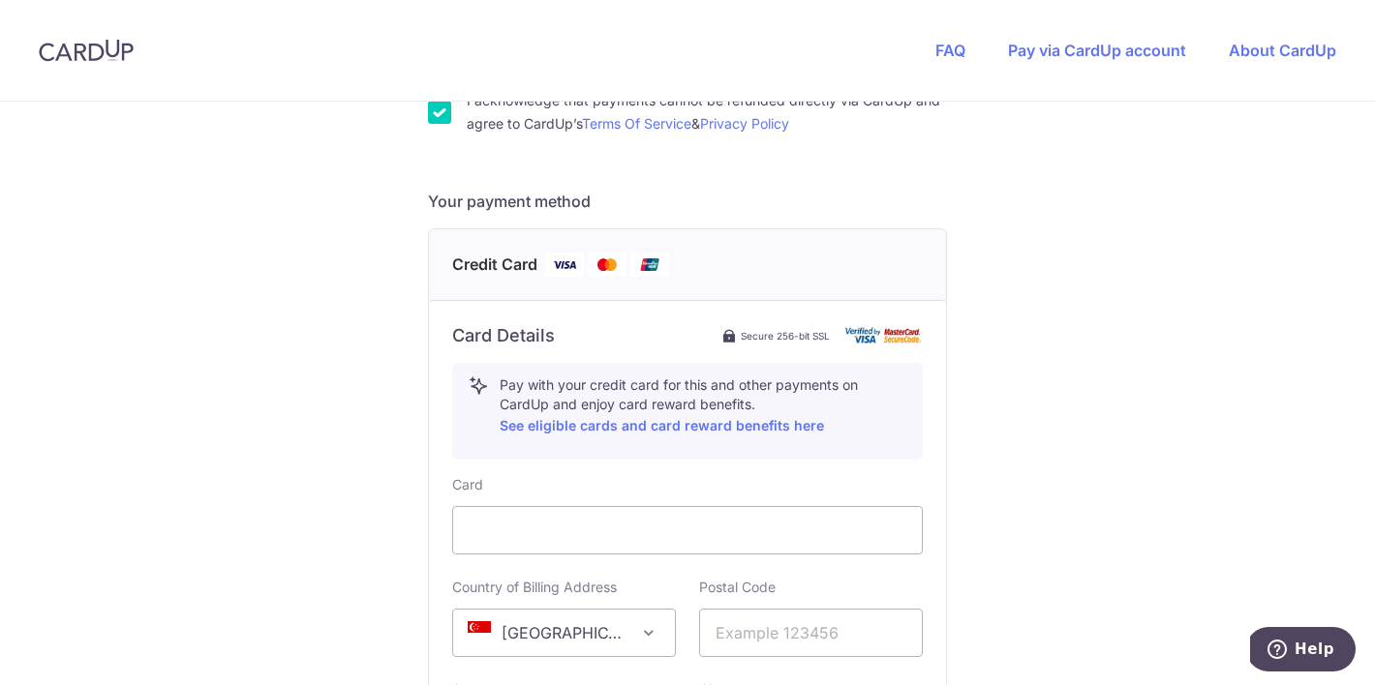
scroll to position [798, 0]
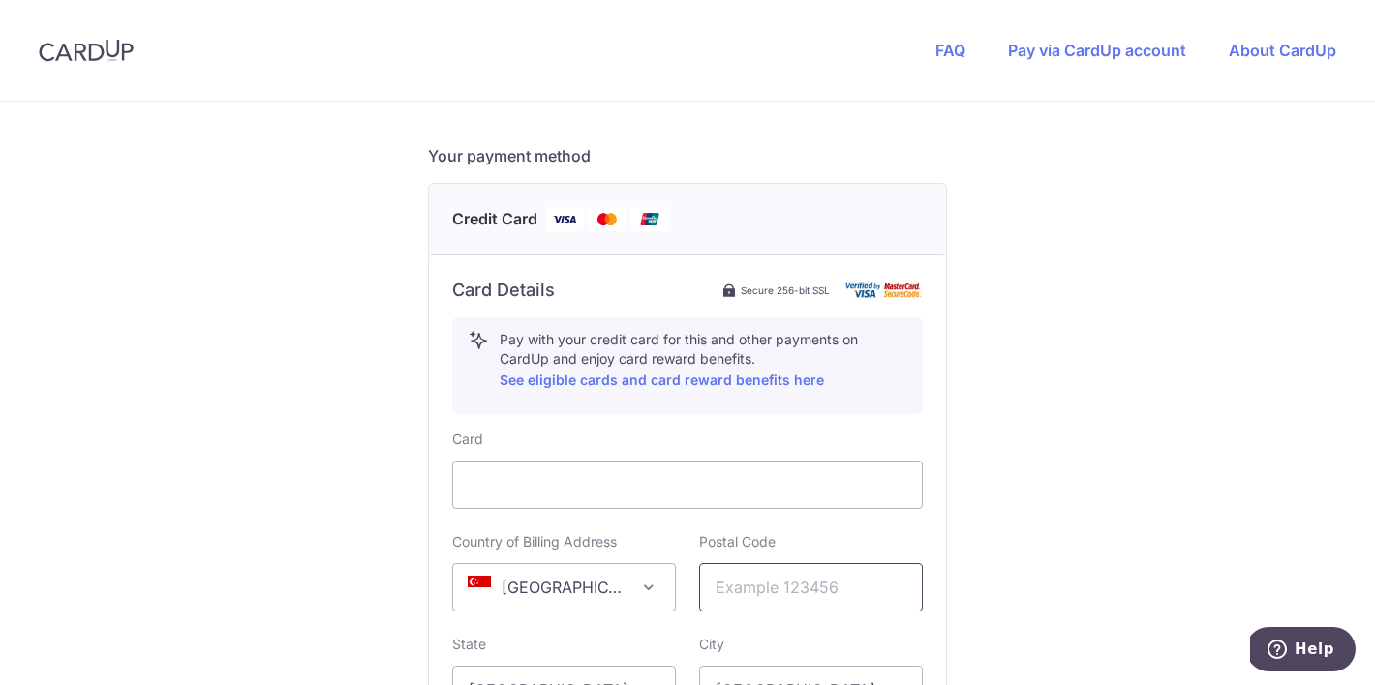
click at [739, 588] on input "text" at bounding box center [811, 587] width 224 height 48
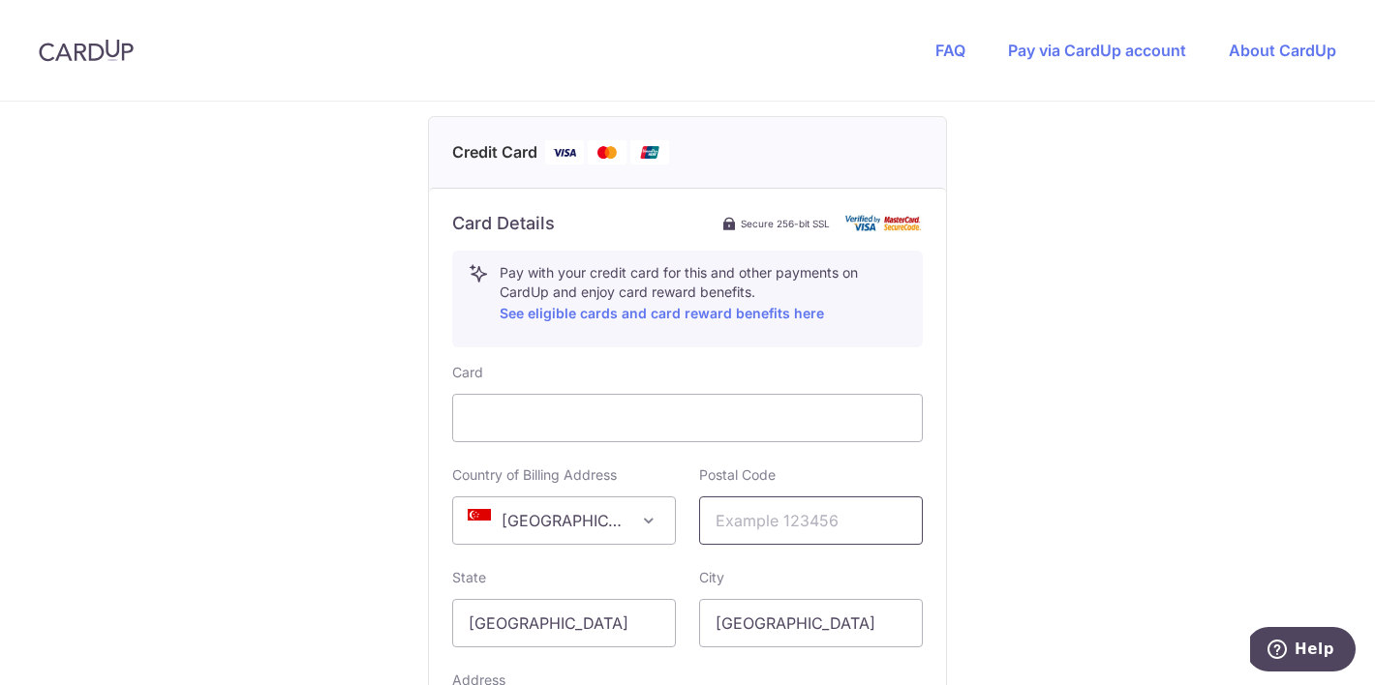
scroll to position [874, 0]
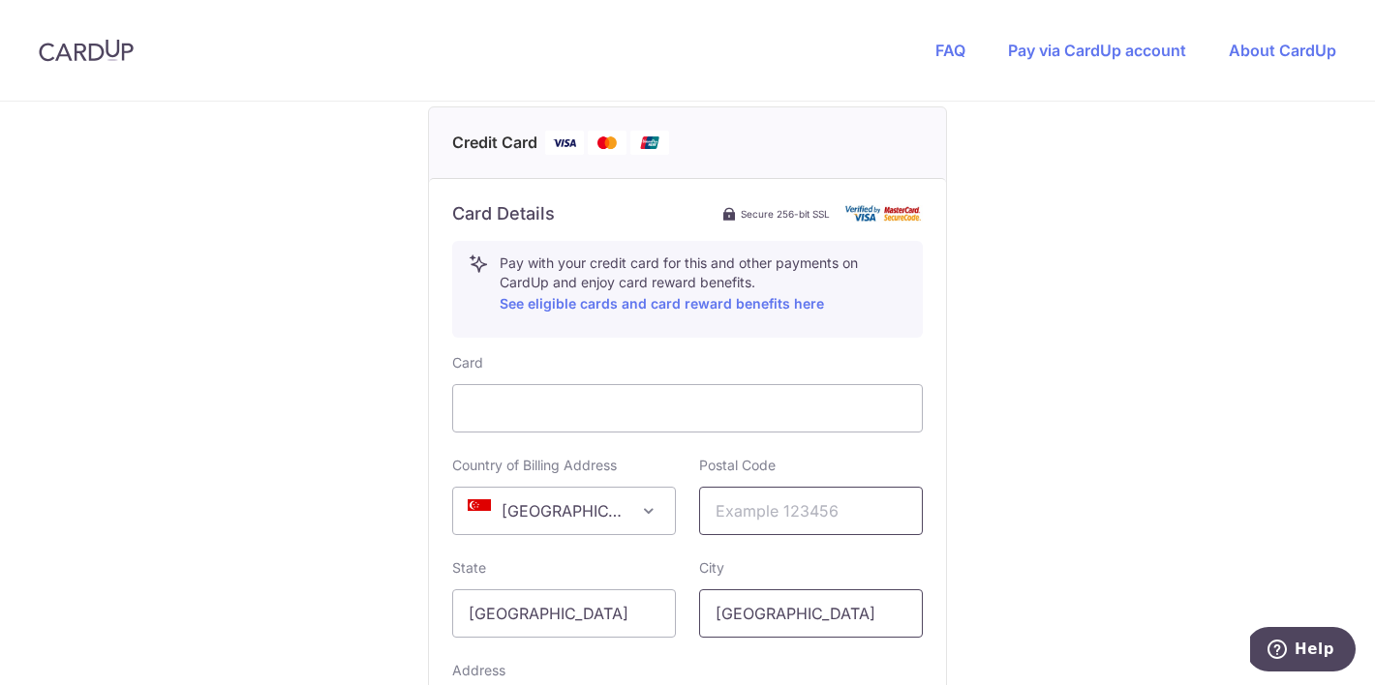
type input "189721"
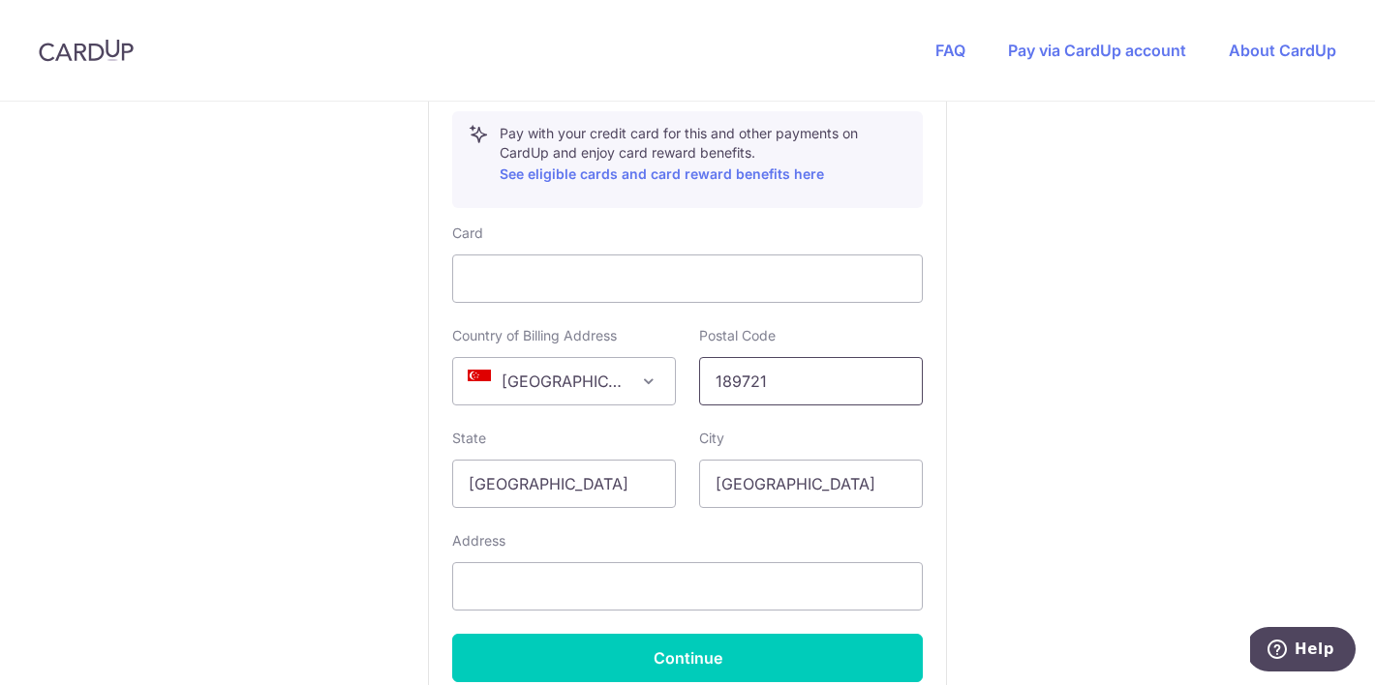
scroll to position [1021, 0]
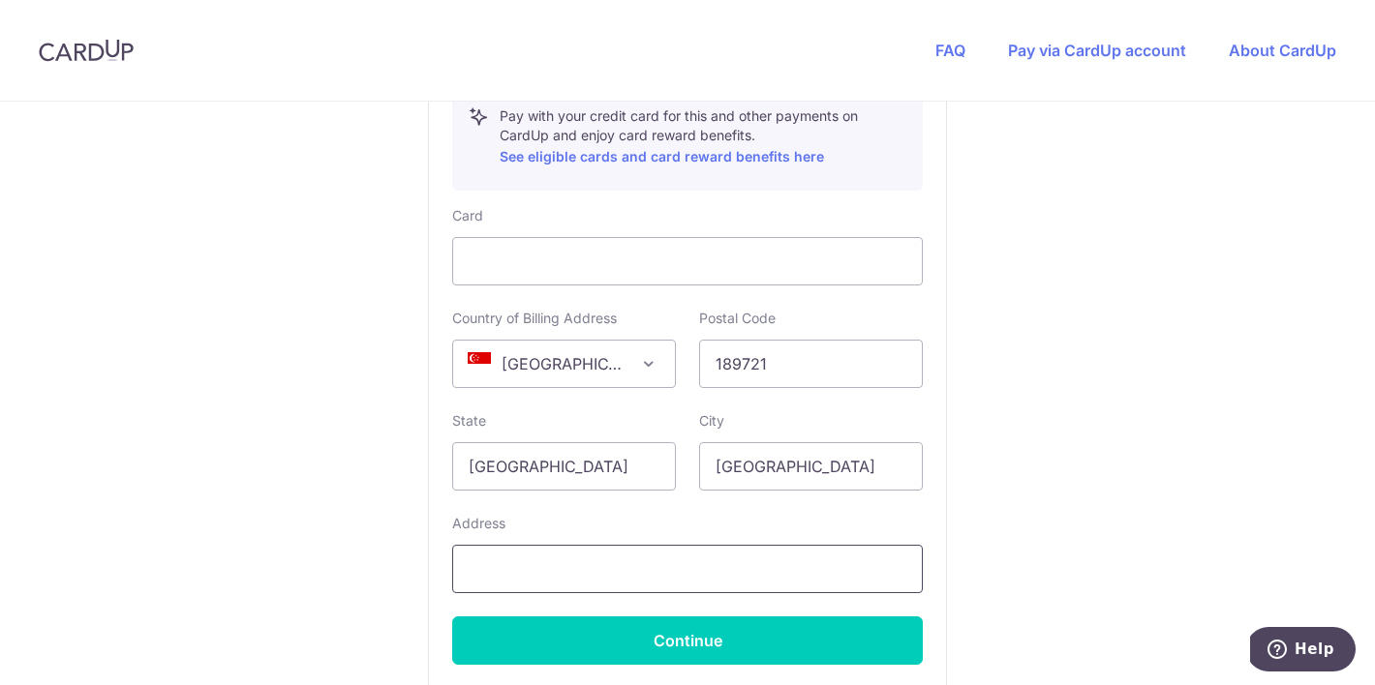
click at [680, 582] on input "text" at bounding box center [687, 569] width 471 height 48
type input "[STREET_ADDRESS]"
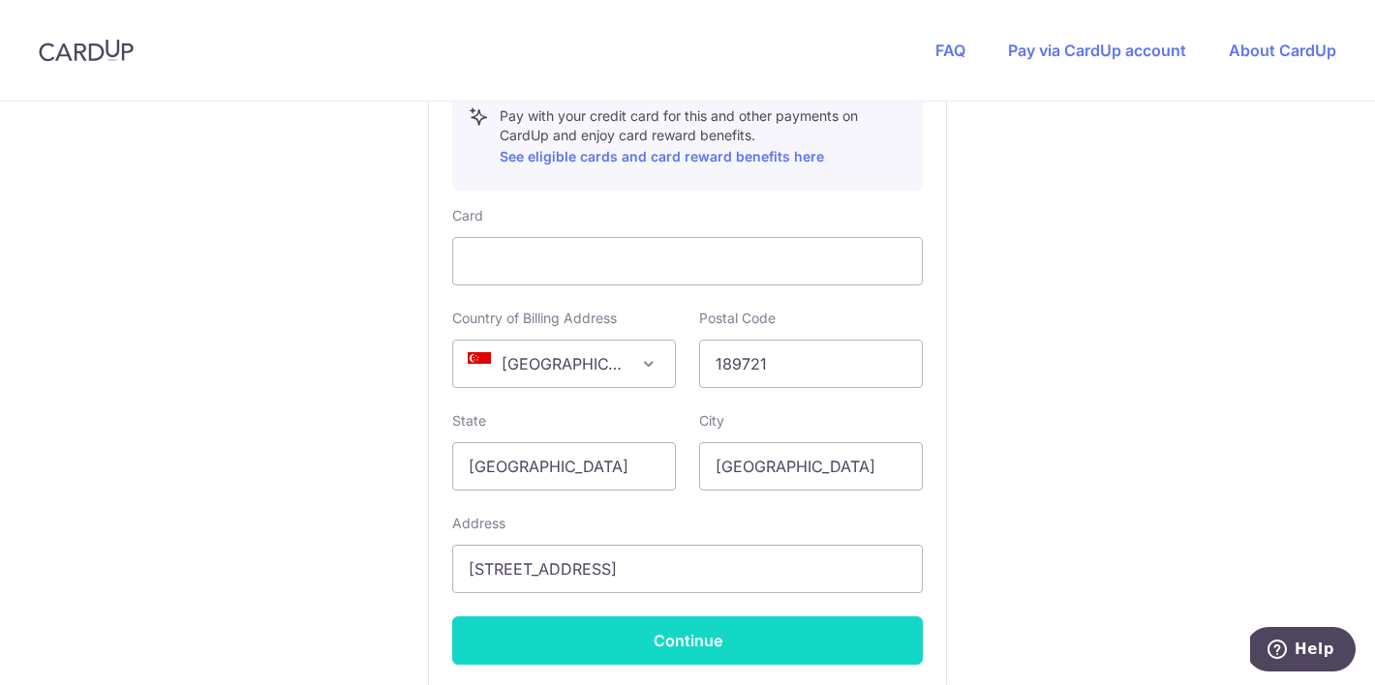
click at [666, 642] on button "Continue" at bounding box center [687, 641] width 471 height 48
type input "**** 8216"
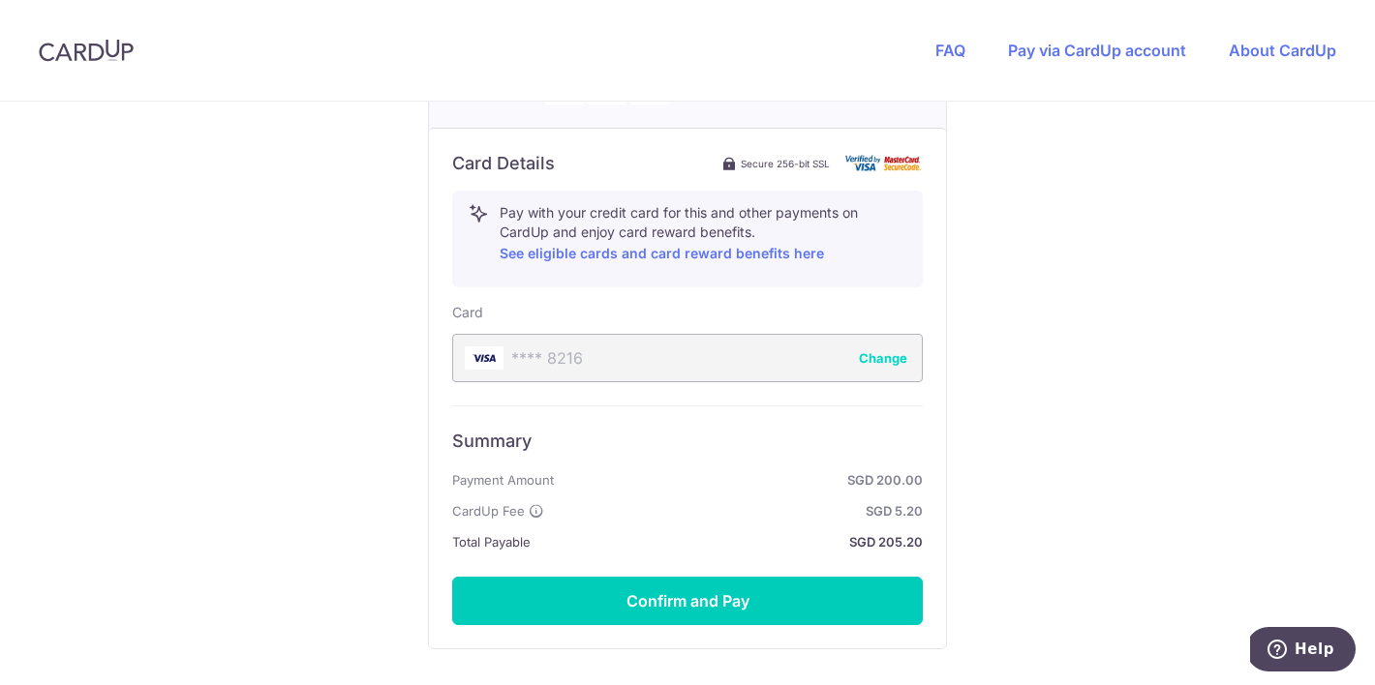
scroll to position [926, 0]
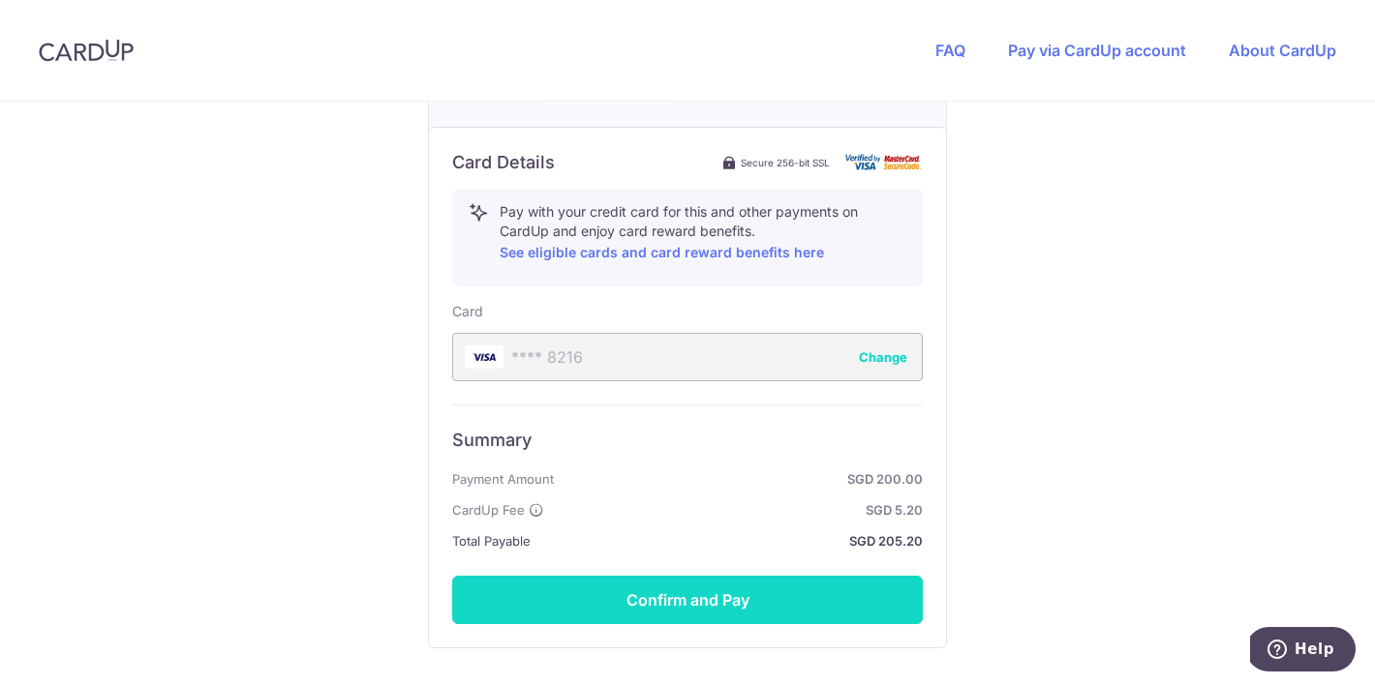
click at [674, 599] on button "Confirm and Pay" at bounding box center [687, 600] width 471 height 48
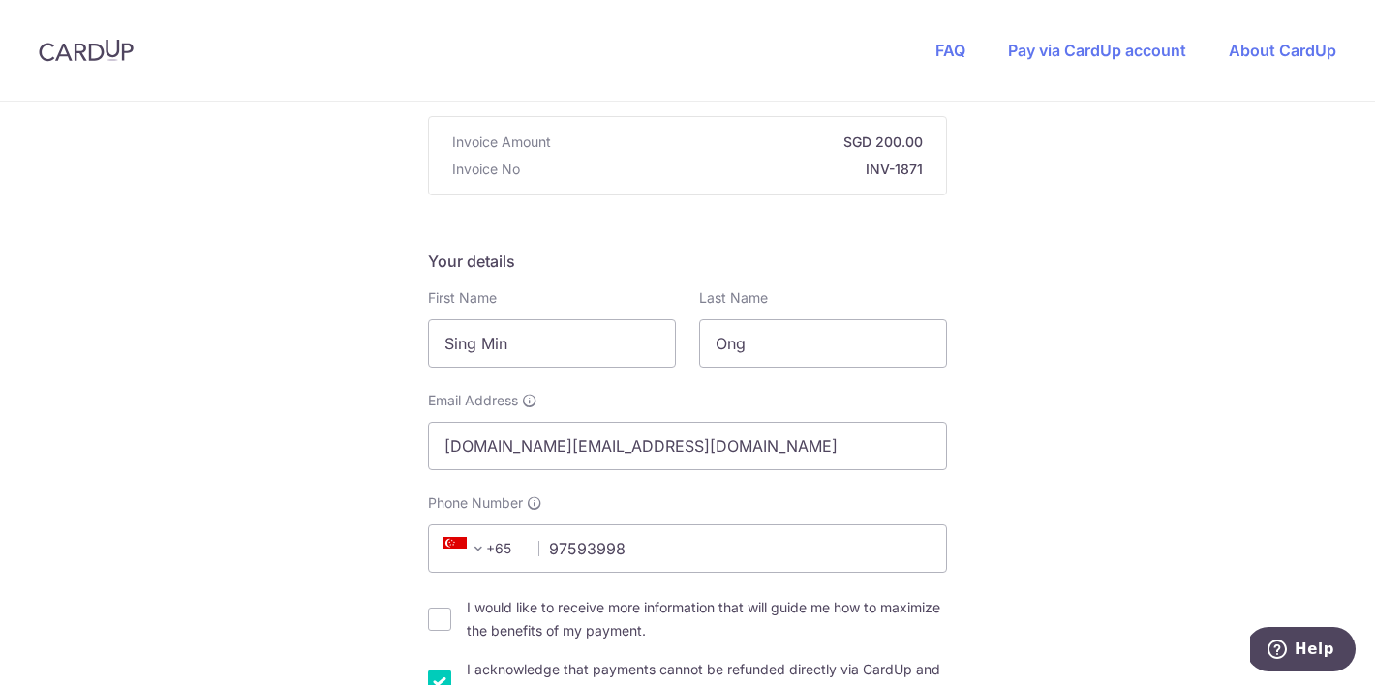
scroll to position [164, 0]
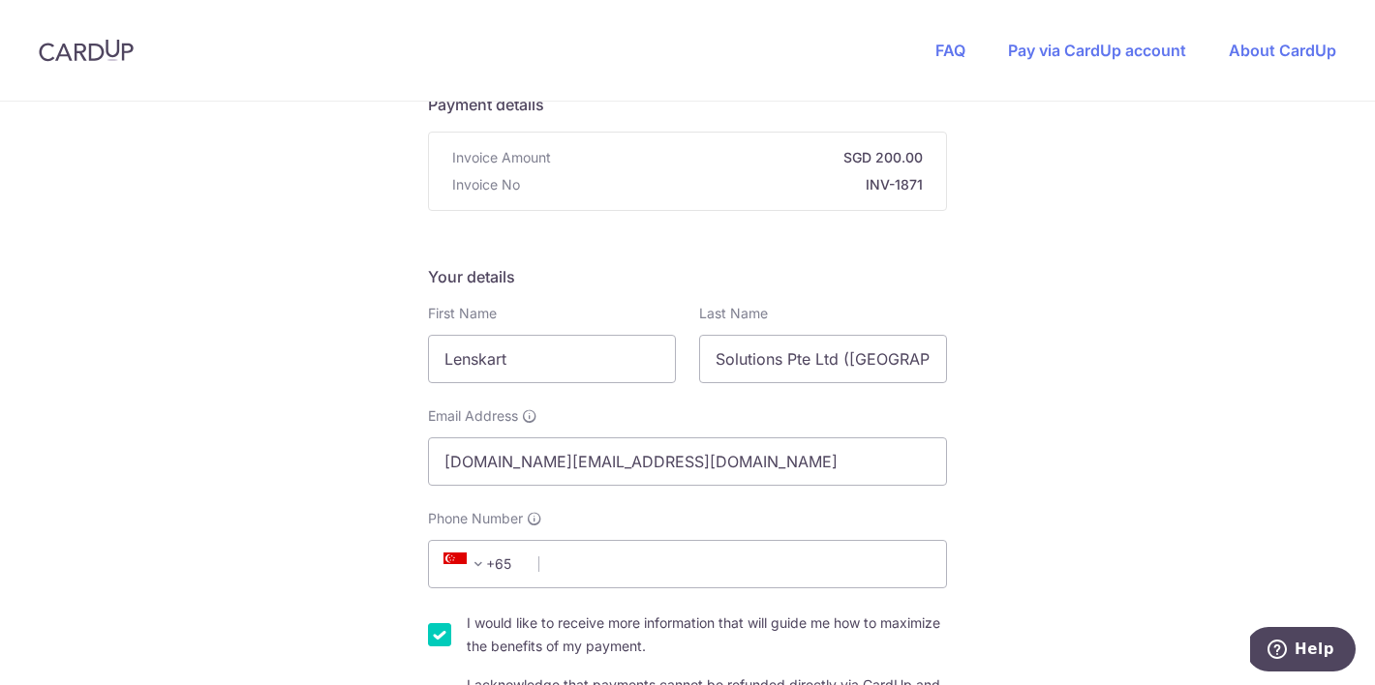
scroll to position [171, 0]
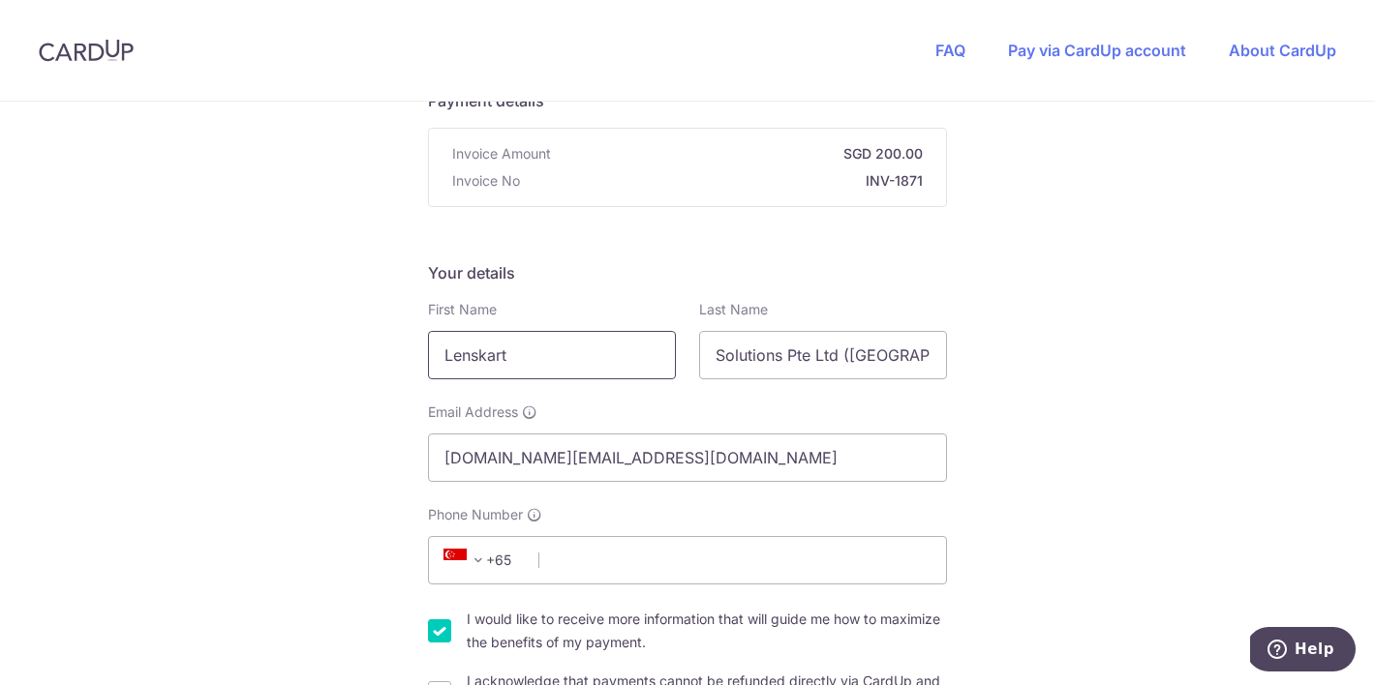
click at [567, 358] on input "Lenskart" at bounding box center [552, 355] width 248 height 48
drag, startPoint x: 567, startPoint y: 358, endPoint x: 424, endPoint y: 354, distance: 143.3
click at [424, 354] on div "First Name Lenskart" at bounding box center [551, 339] width 271 height 79
type input "Sing Min"
click at [772, 356] on input "Solutions Pte Ltd ([GEOGRAPHIC_DATA])" at bounding box center [823, 355] width 248 height 48
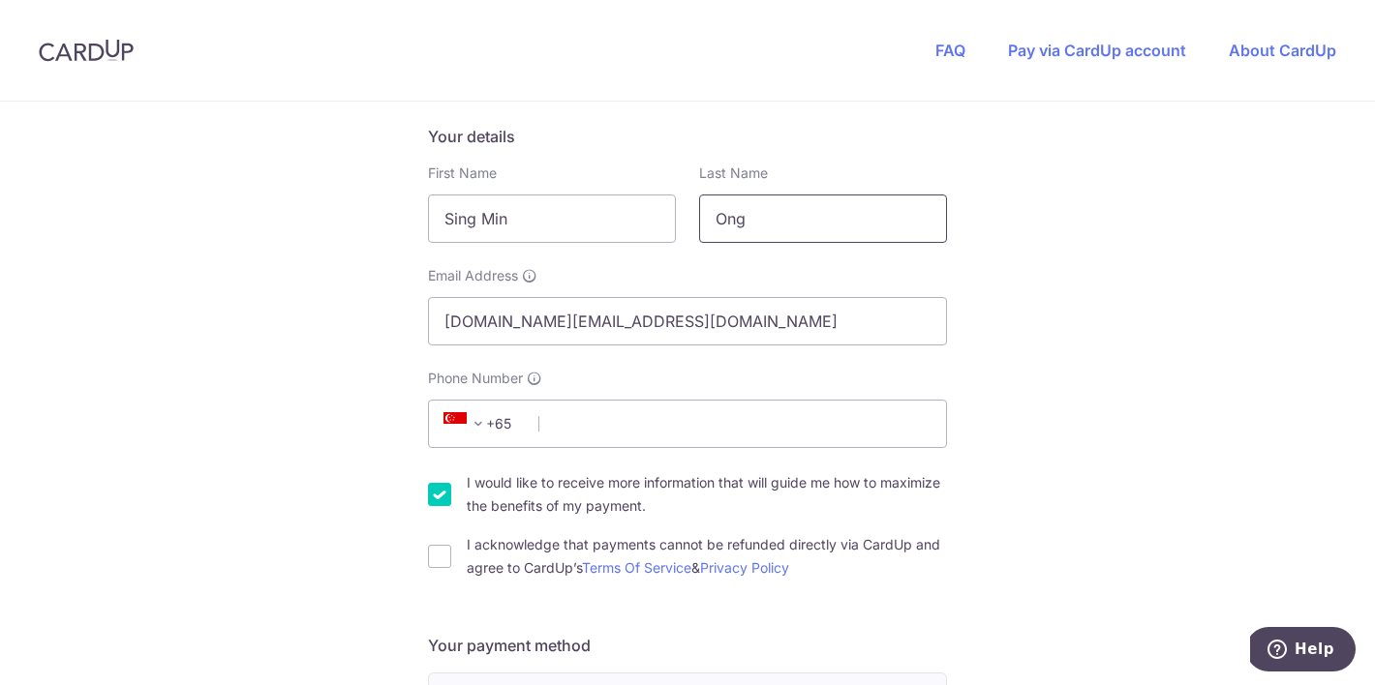
scroll to position [313, 0]
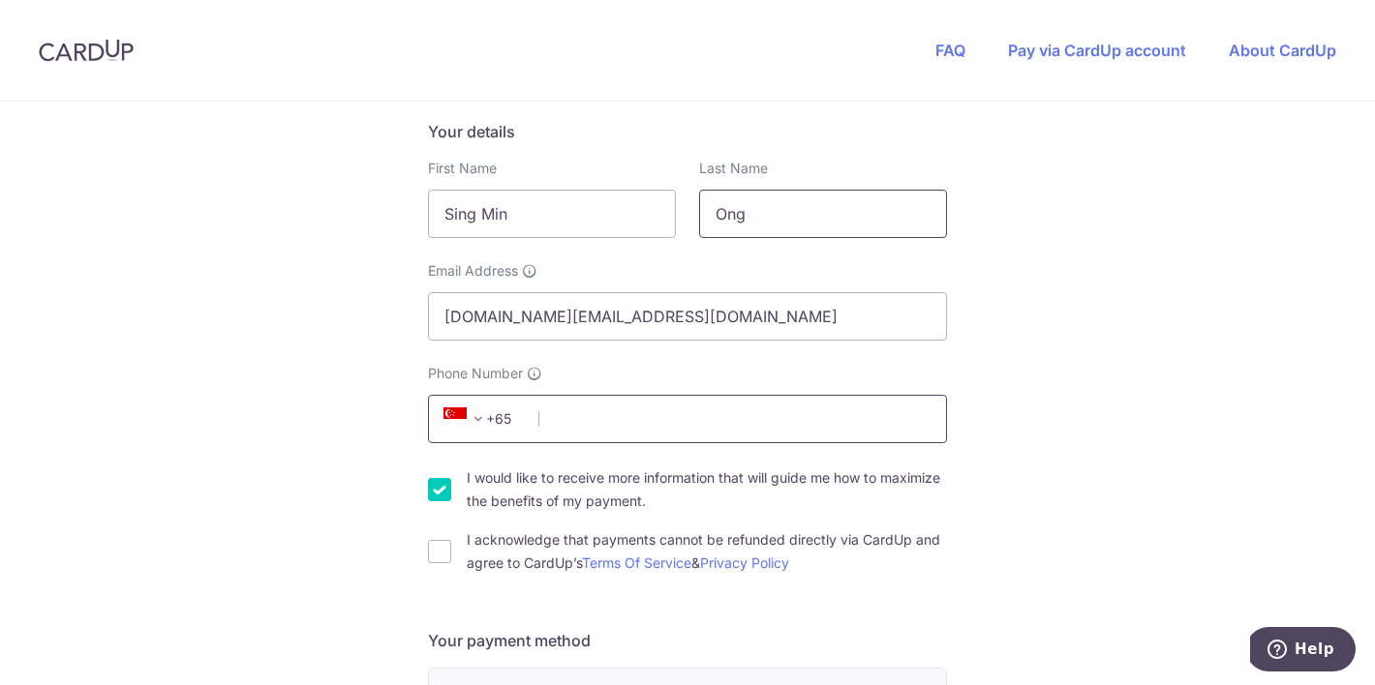
type input "Ong"
click at [589, 422] on input "Phone Number" at bounding box center [687, 419] width 519 height 48
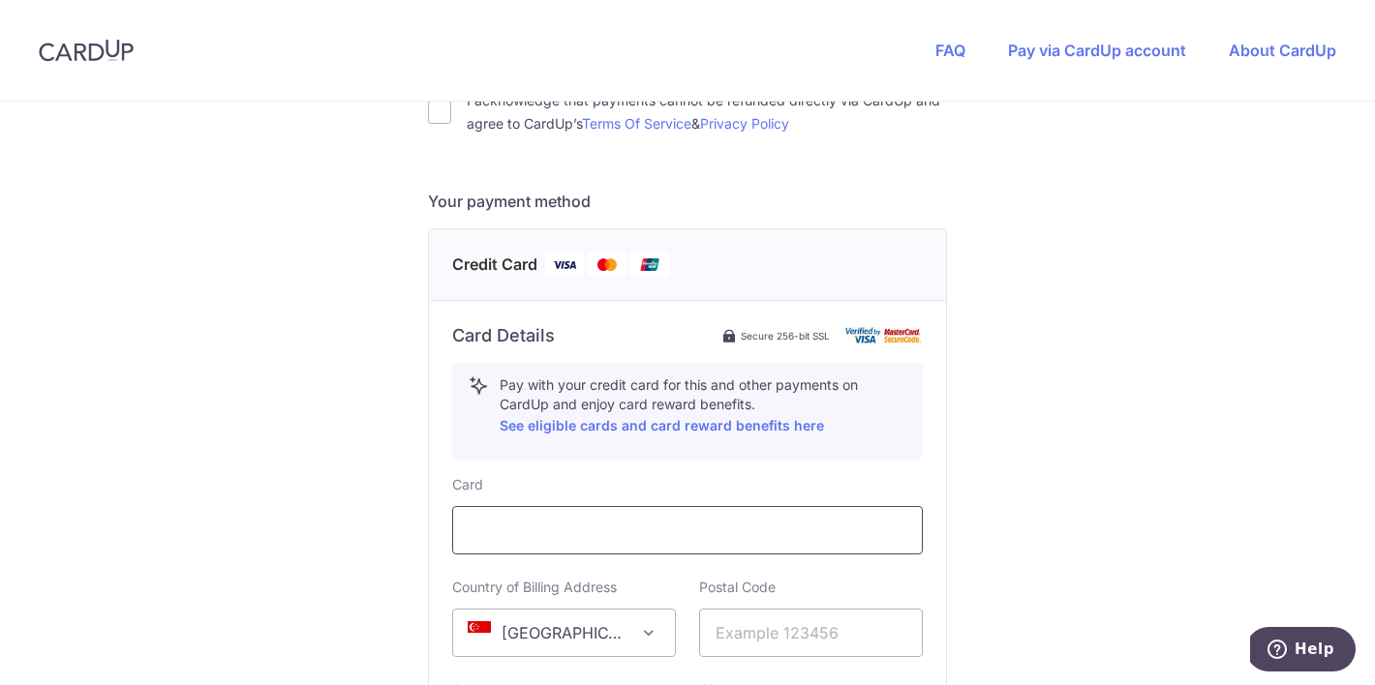
scroll to position [756, 0]
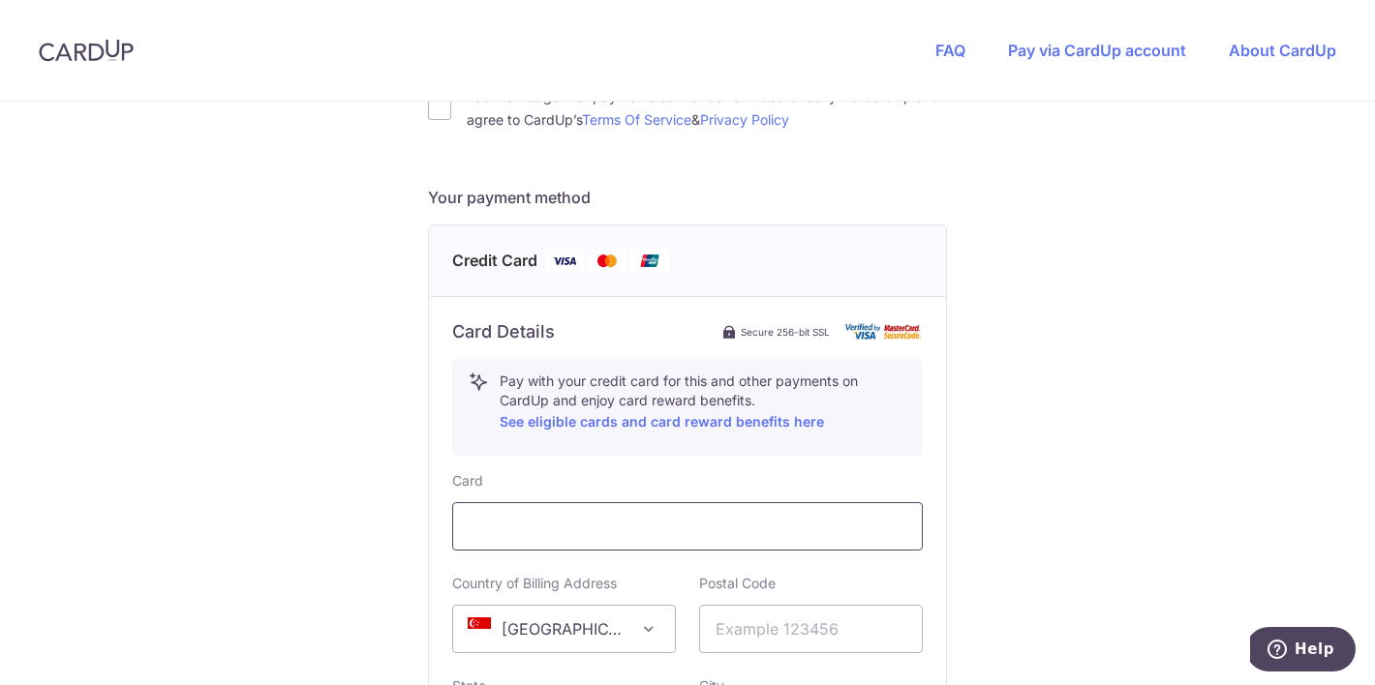
type input "97593998"
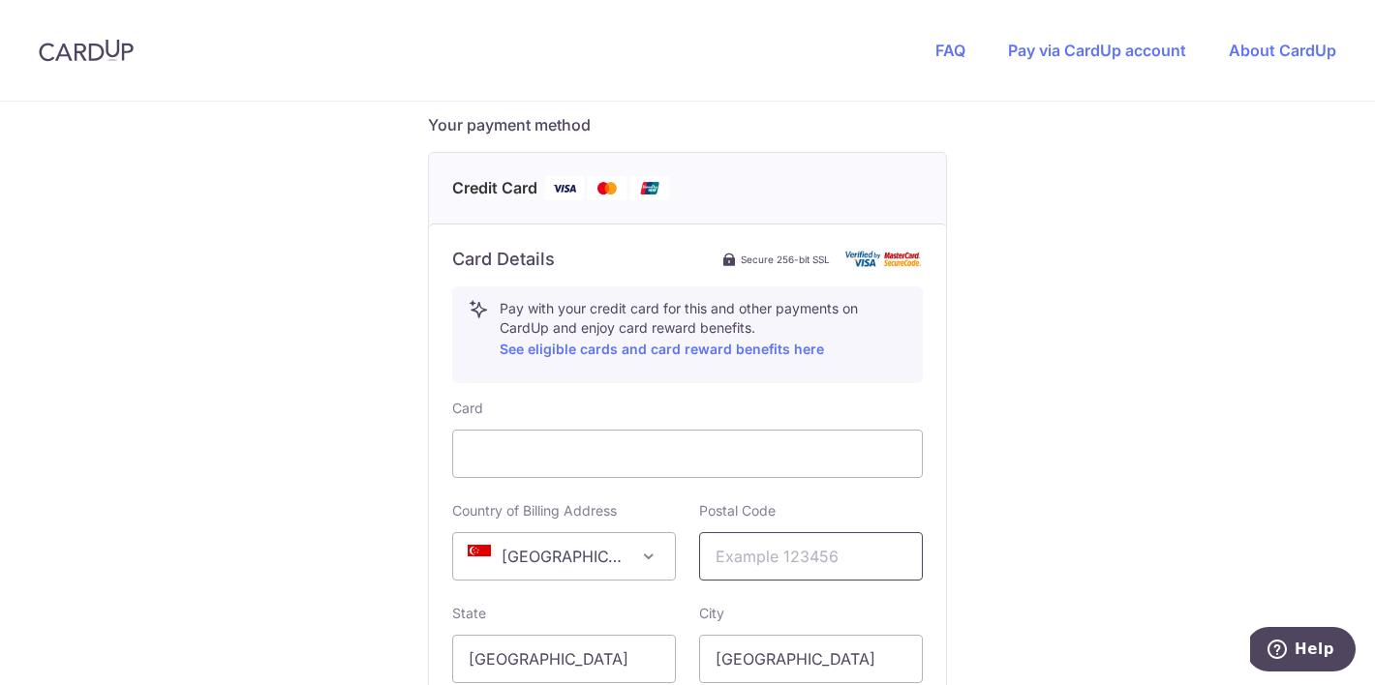
scroll to position [855, 0]
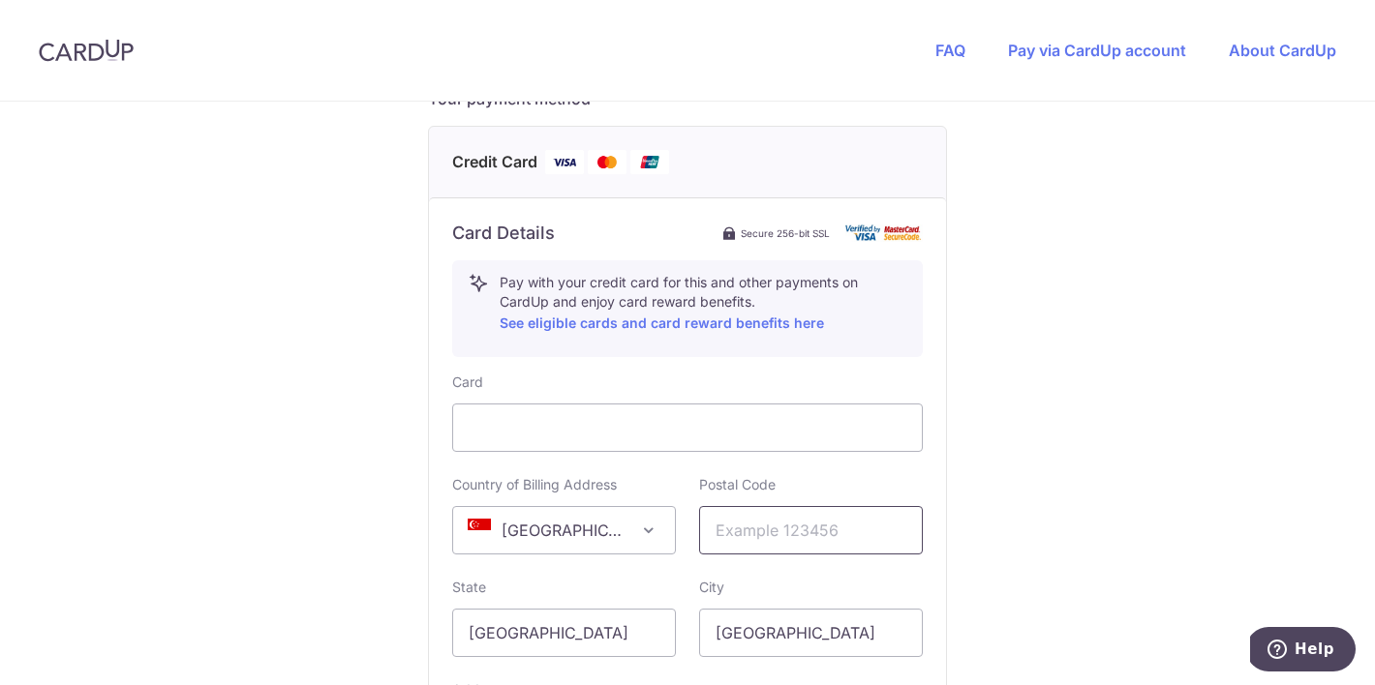
click at [773, 539] on input "text" at bounding box center [811, 530] width 224 height 48
type input "189721"
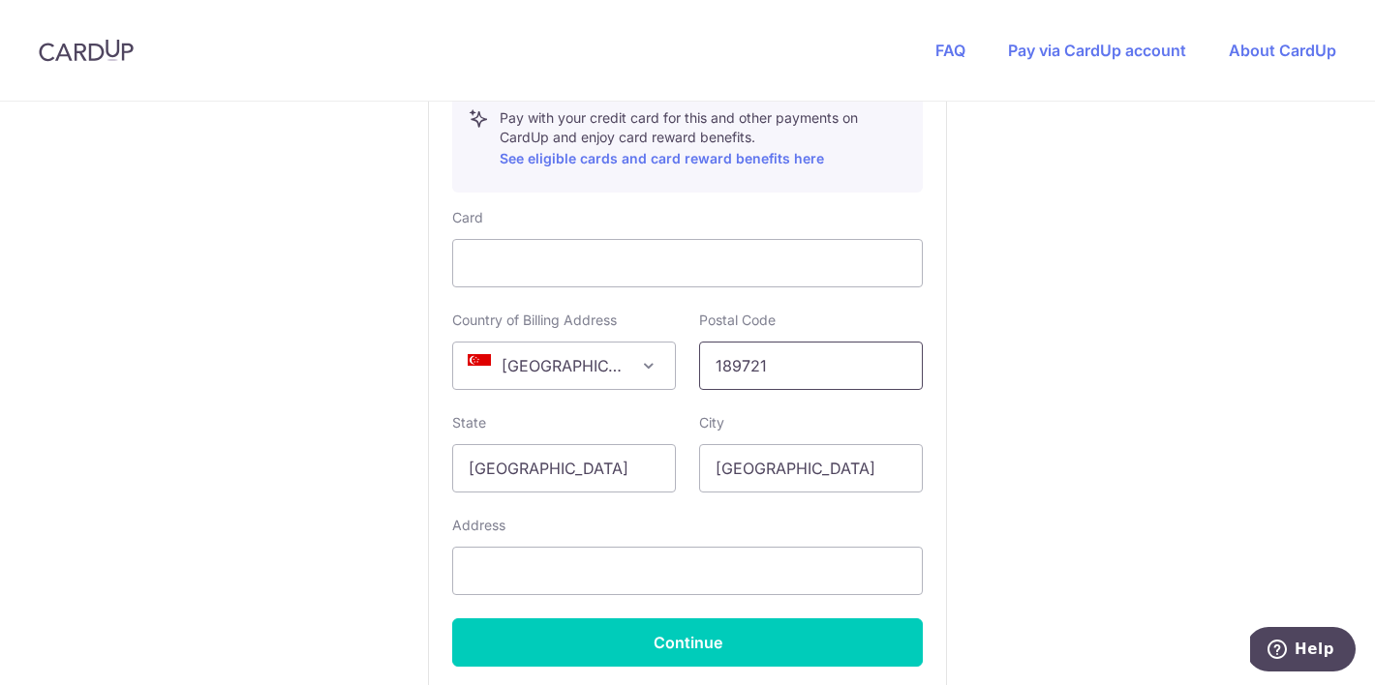
scroll to position [1025, 0]
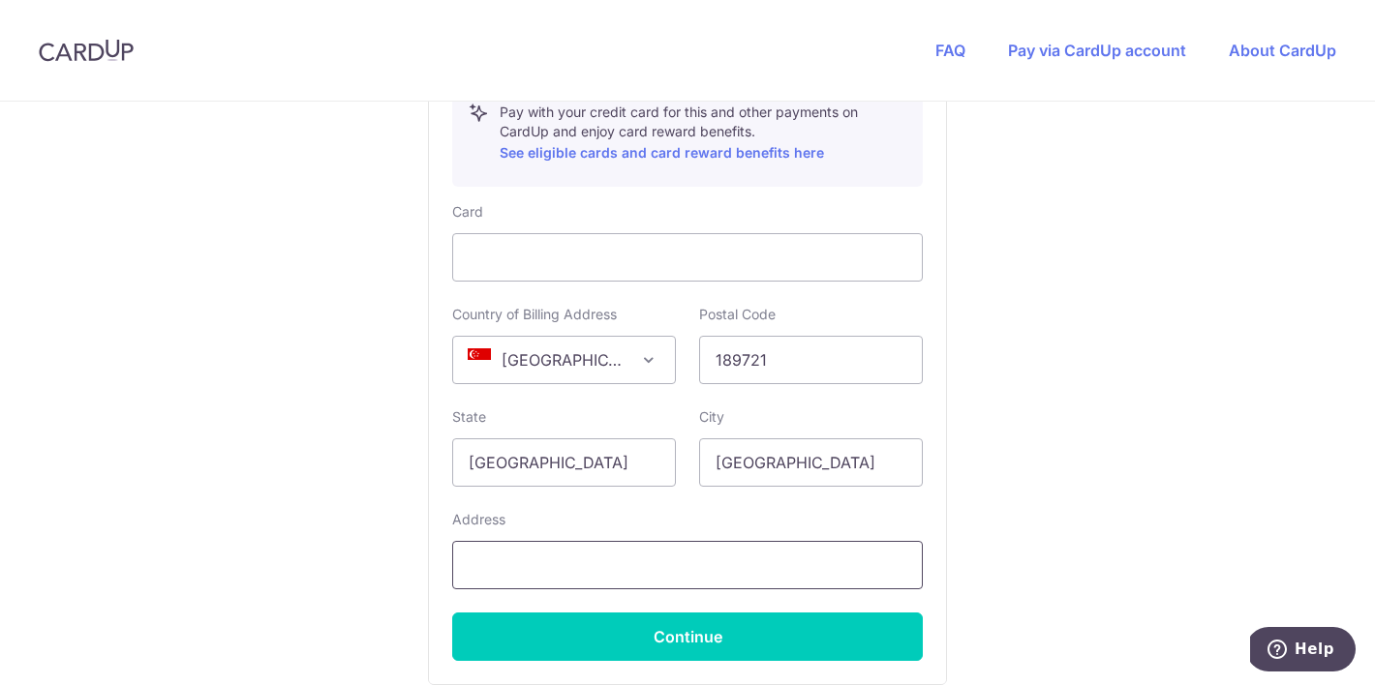
click at [725, 568] on input "text" at bounding box center [687, 565] width 471 height 48
type input "[STREET_ADDRESS]"
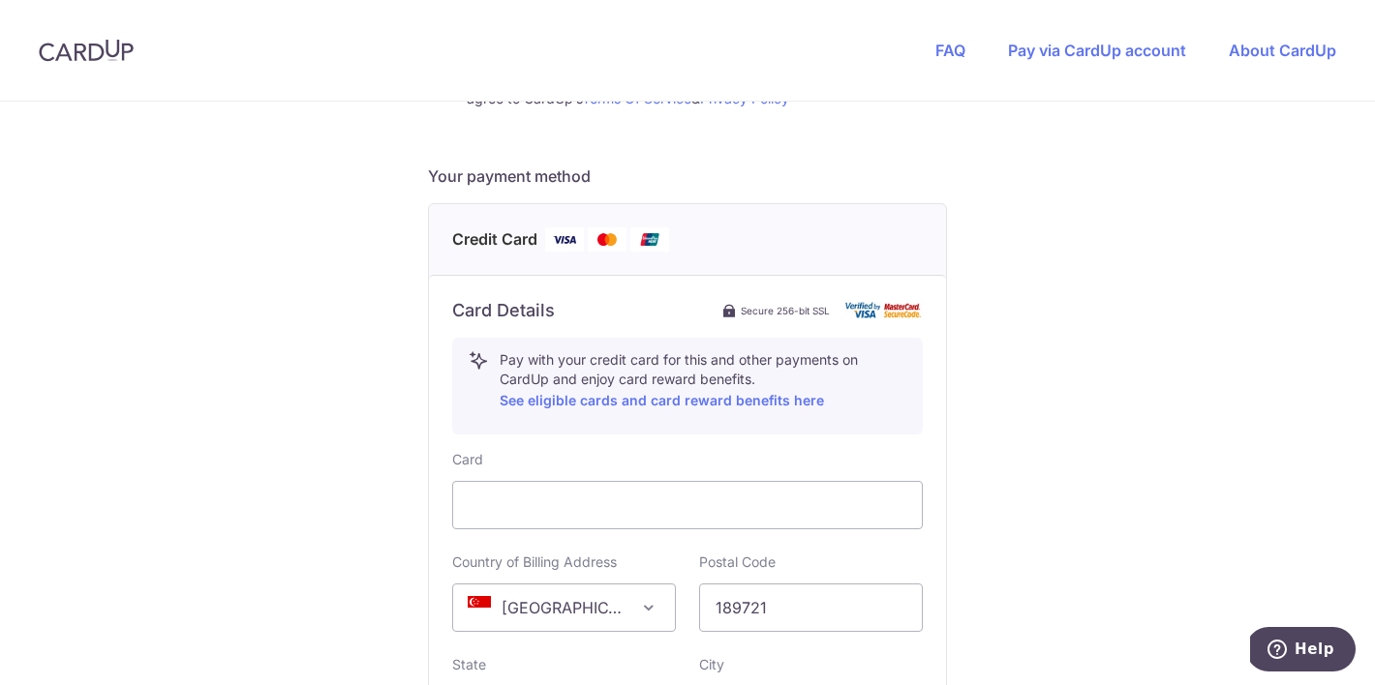
scroll to position [1213, 0]
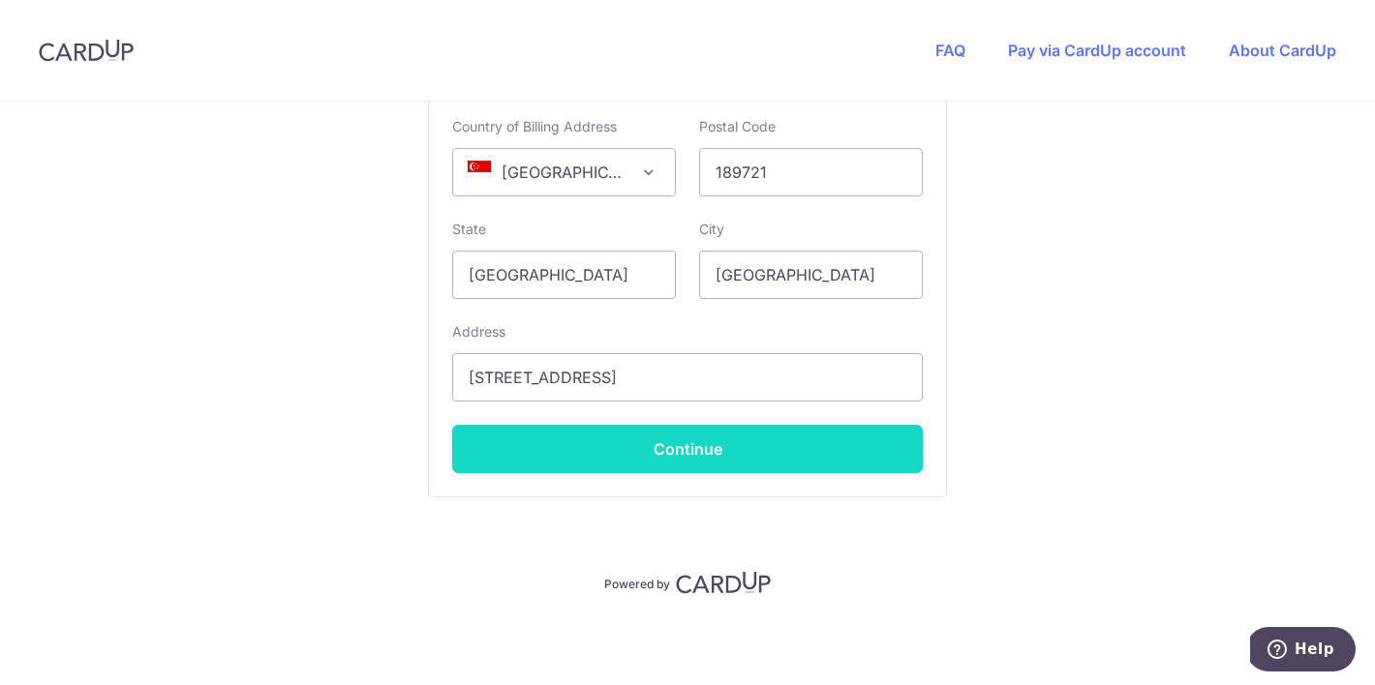
click at [702, 456] on button "Continue" at bounding box center [687, 449] width 471 height 48
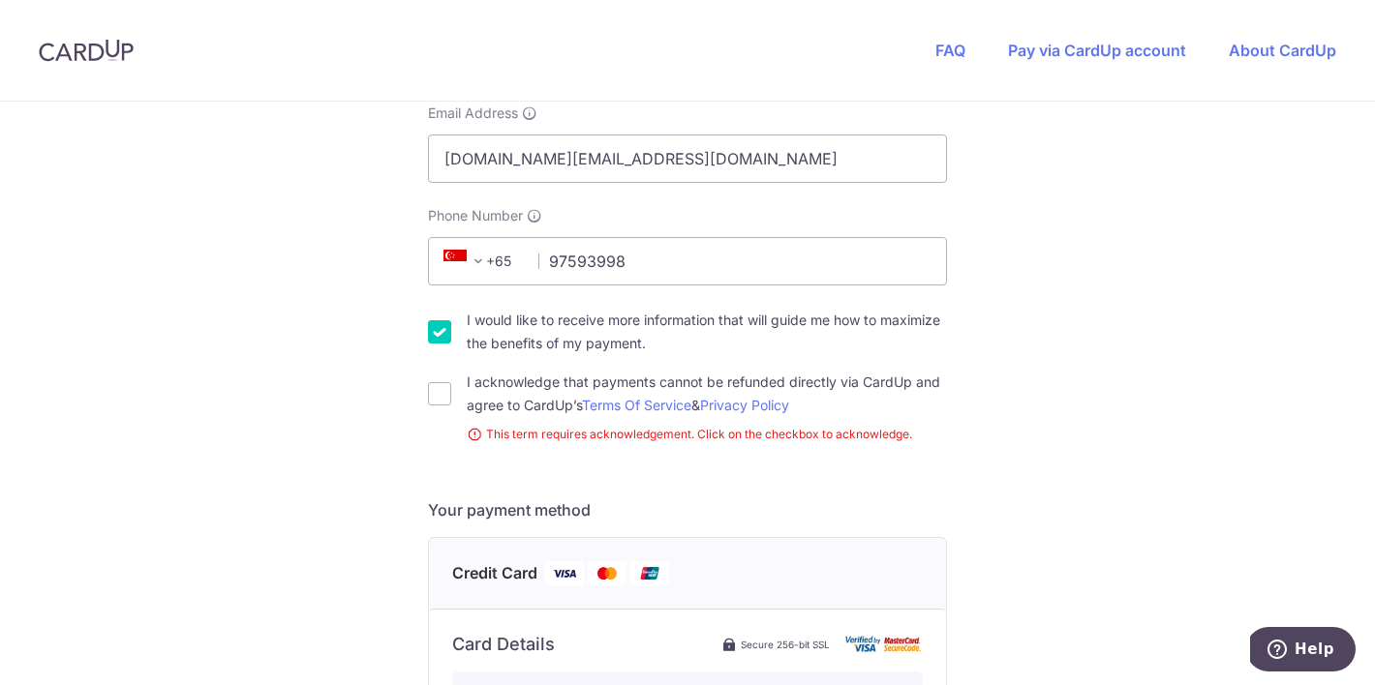
click at [448, 380] on div "I acknowledge that payments cannot be refunded directly via CardUp and agree to…" at bounding box center [687, 394] width 519 height 46
click at [443, 391] on input "I acknowledge that payments cannot be refunded directly via CardUp and agree to…" at bounding box center [439, 393] width 23 height 23
checkbox input "true"
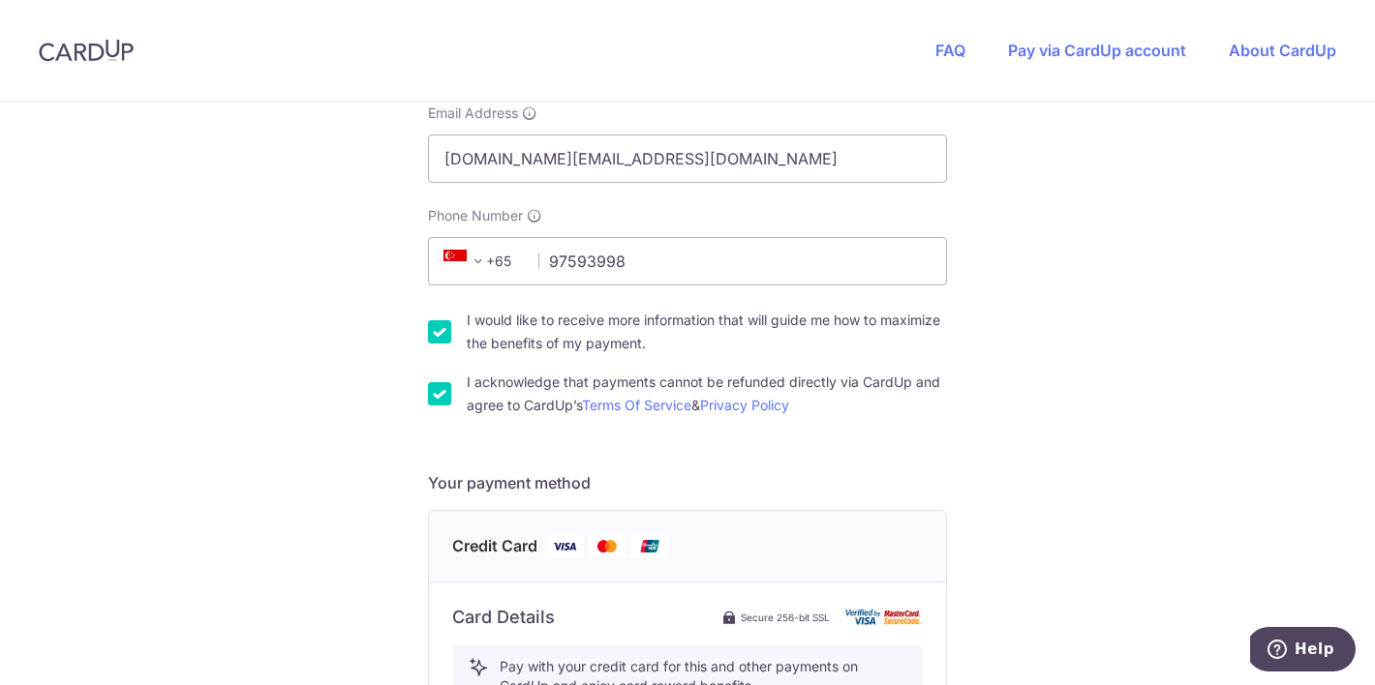
click at [440, 321] on input "I would like to receive more information that will guide me how to maximize the…" at bounding box center [439, 331] width 23 height 23
checkbox input "false"
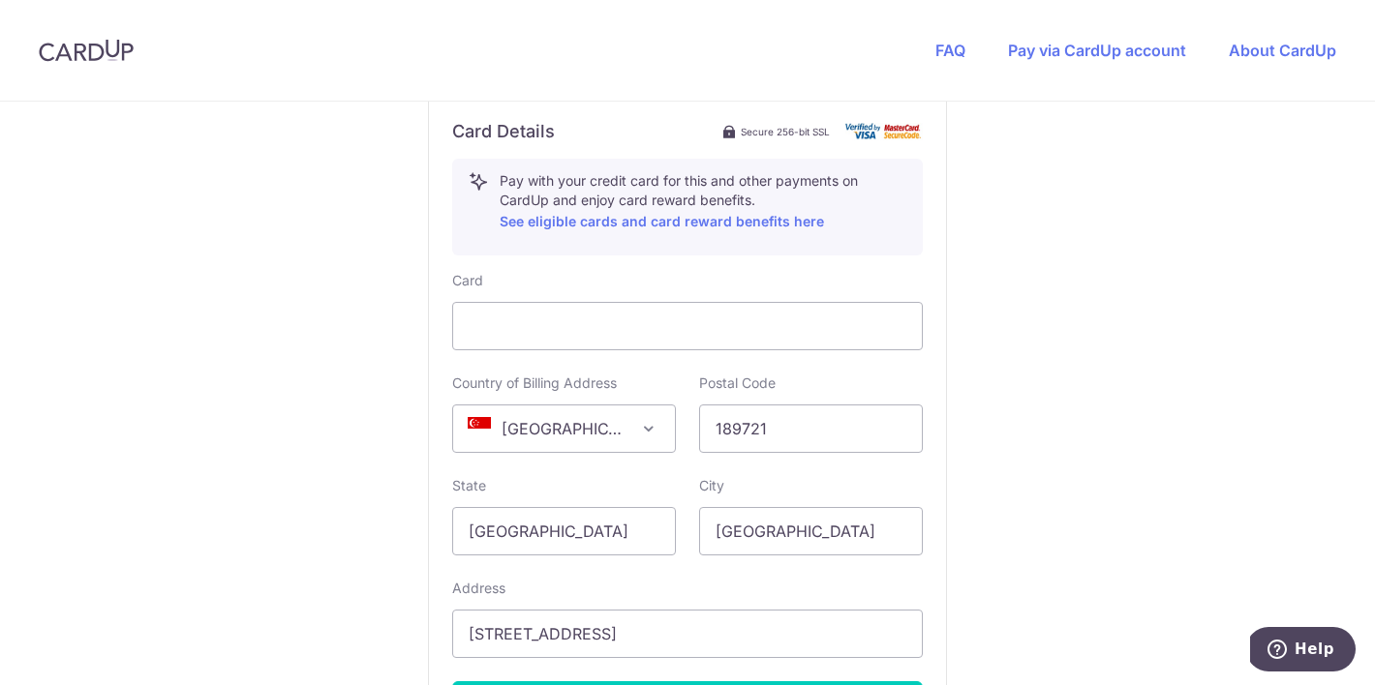
scroll to position [1213, 0]
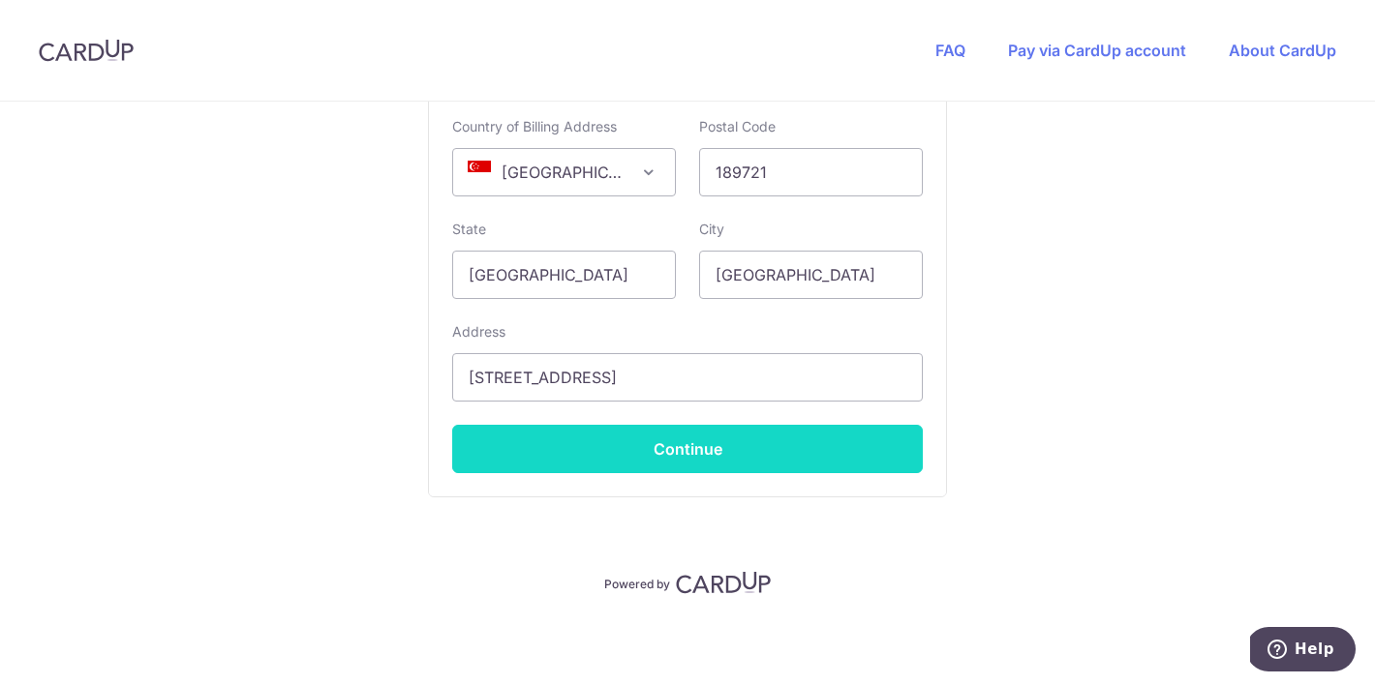
click at [584, 455] on button "Continue" at bounding box center [687, 449] width 471 height 48
type input "**** 8216"
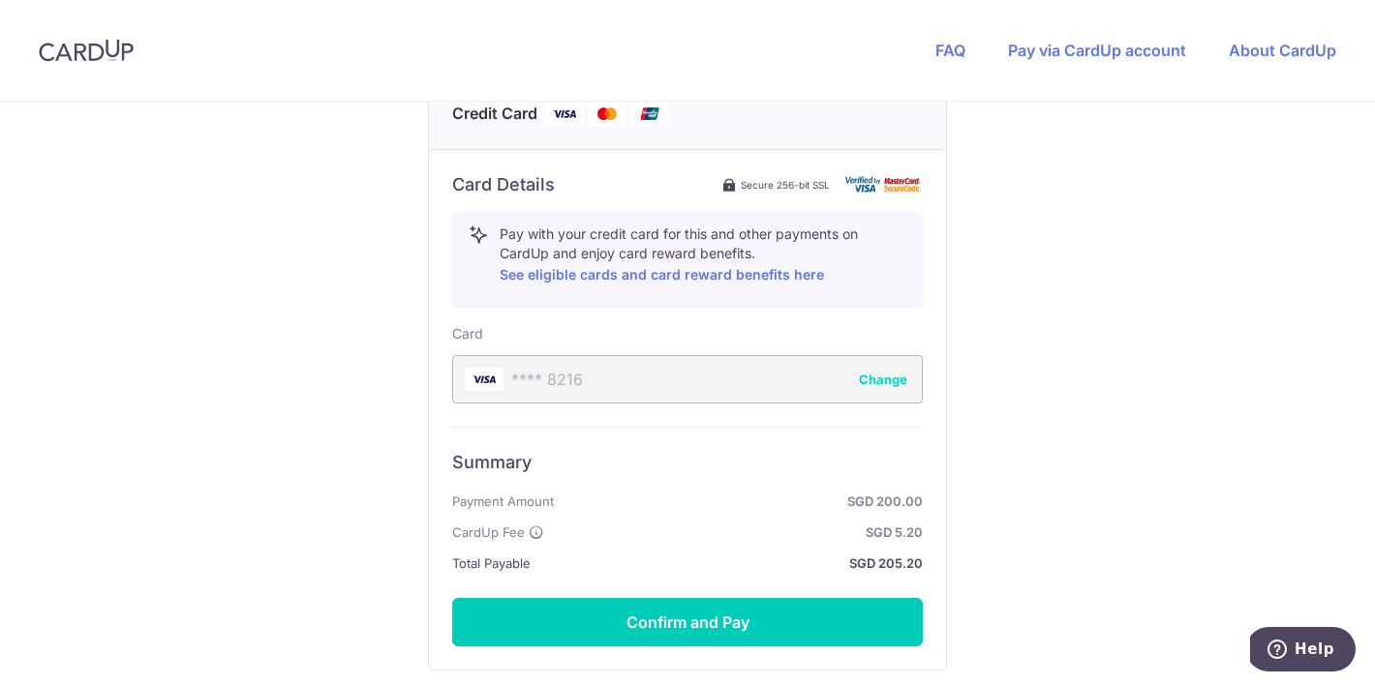
scroll to position [912, 0]
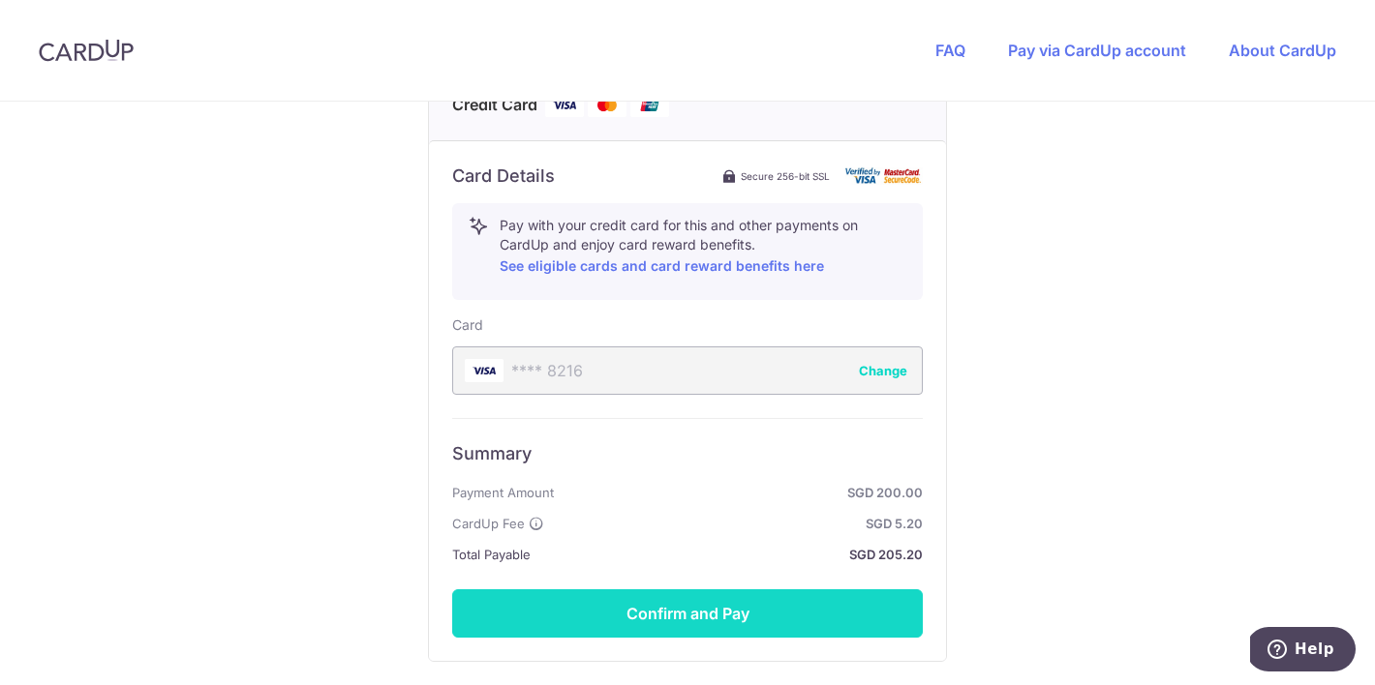
click at [629, 601] on button "Confirm and Pay" at bounding box center [687, 614] width 471 height 48
